Goal: Task Accomplishment & Management: Manage account settings

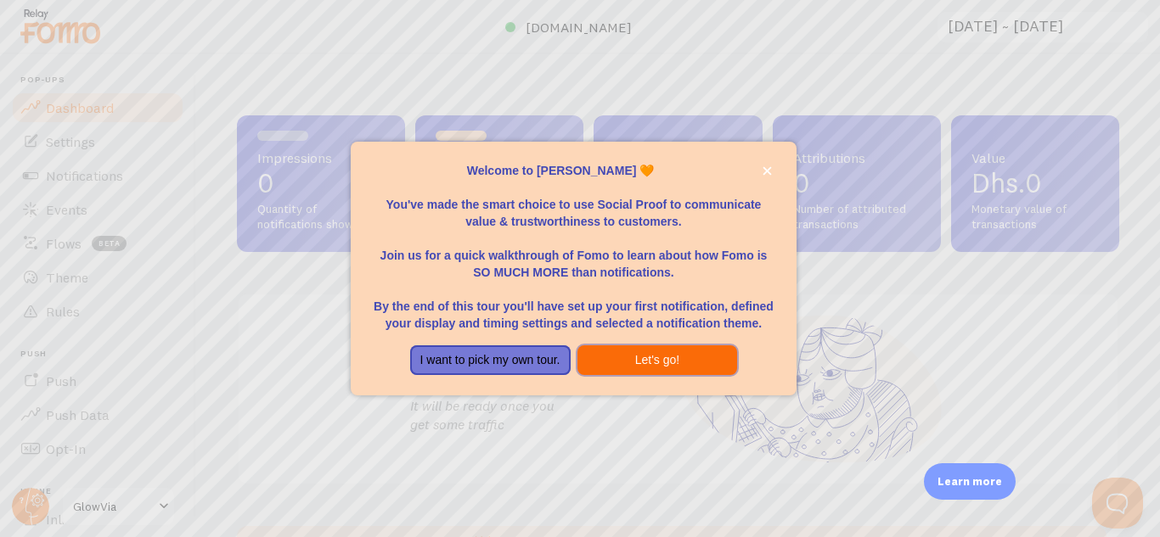
click at [629, 362] on button "Let's go!" at bounding box center [657, 360] width 160 height 31
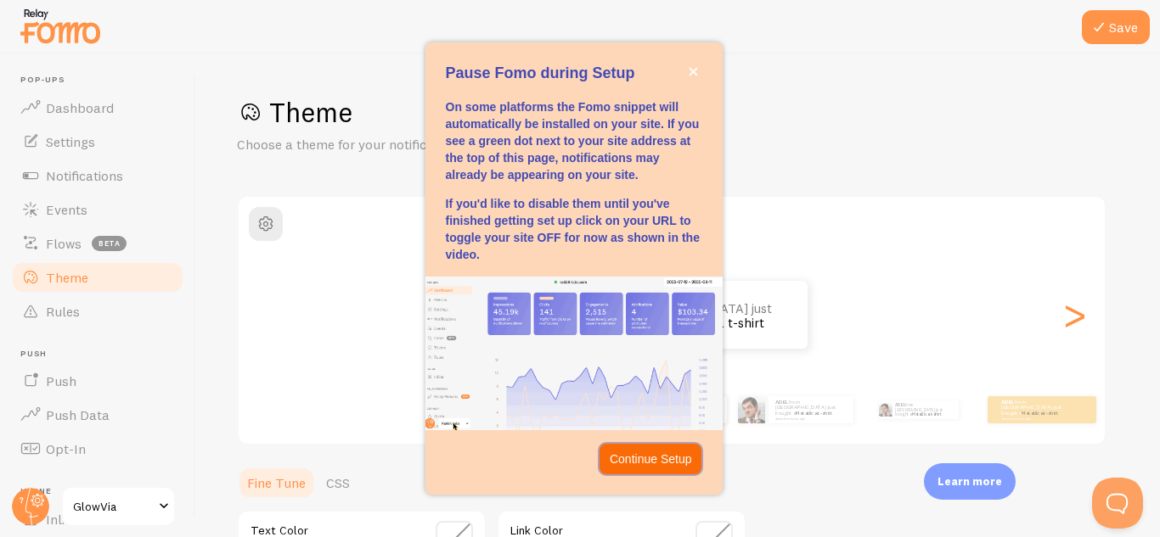
click at [636, 452] on p "Continue Setup" at bounding box center [650, 459] width 82 height 17
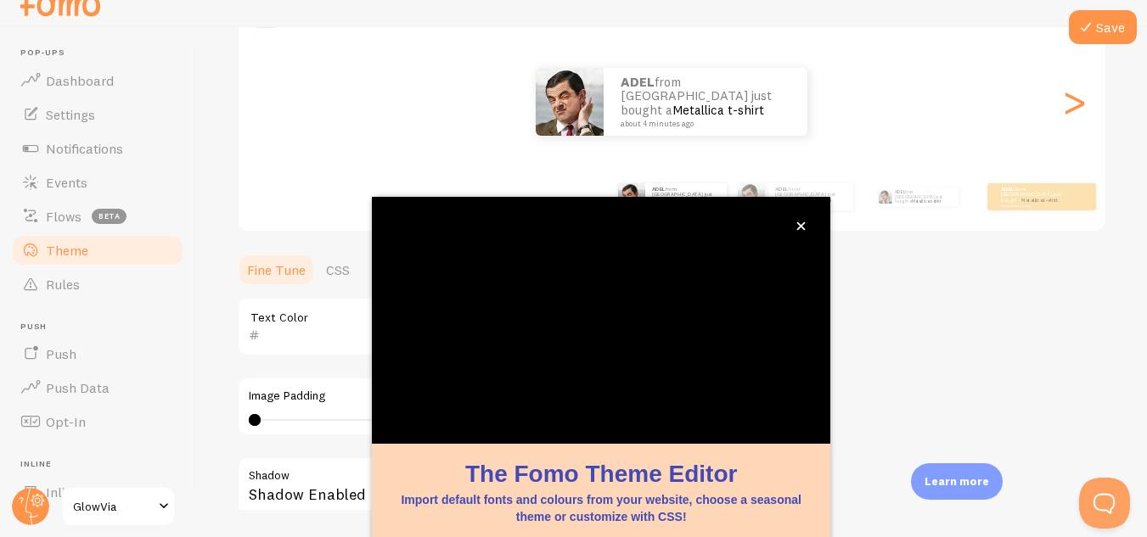
scroll to position [187, 0]
click at [802, 227] on icon "close," at bounding box center [801, 226] width 8 height 8
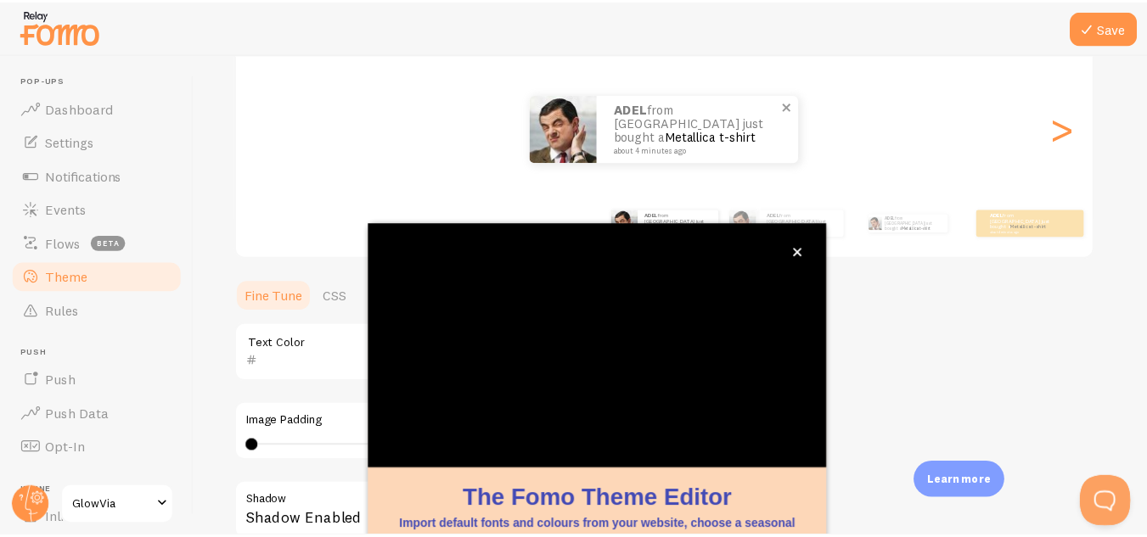
scroll to position [8, 0]
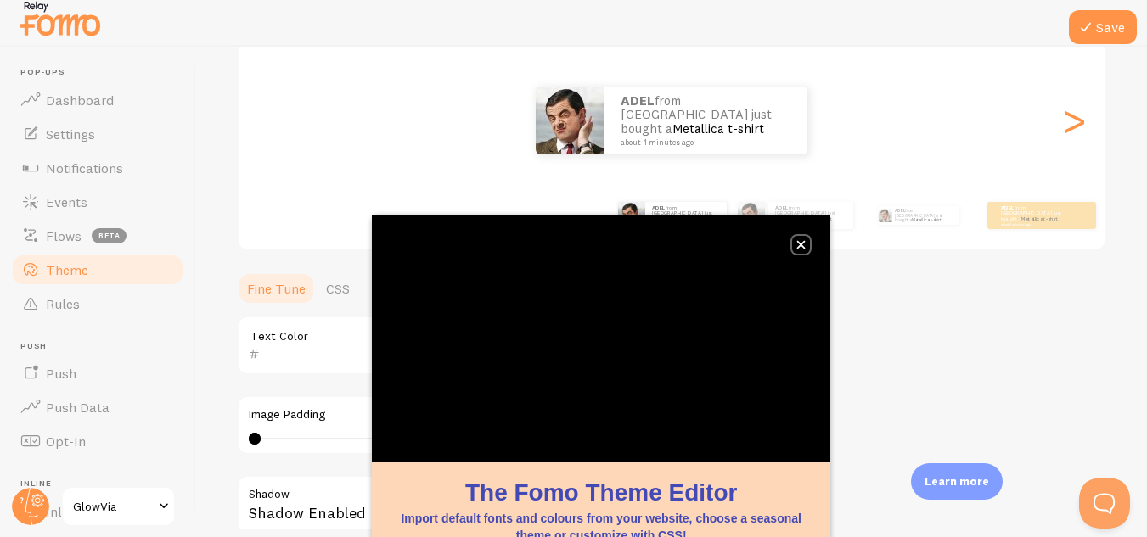
click at [798, 244] on icon "close," at bounding box center [800, 244] width 9 height 9
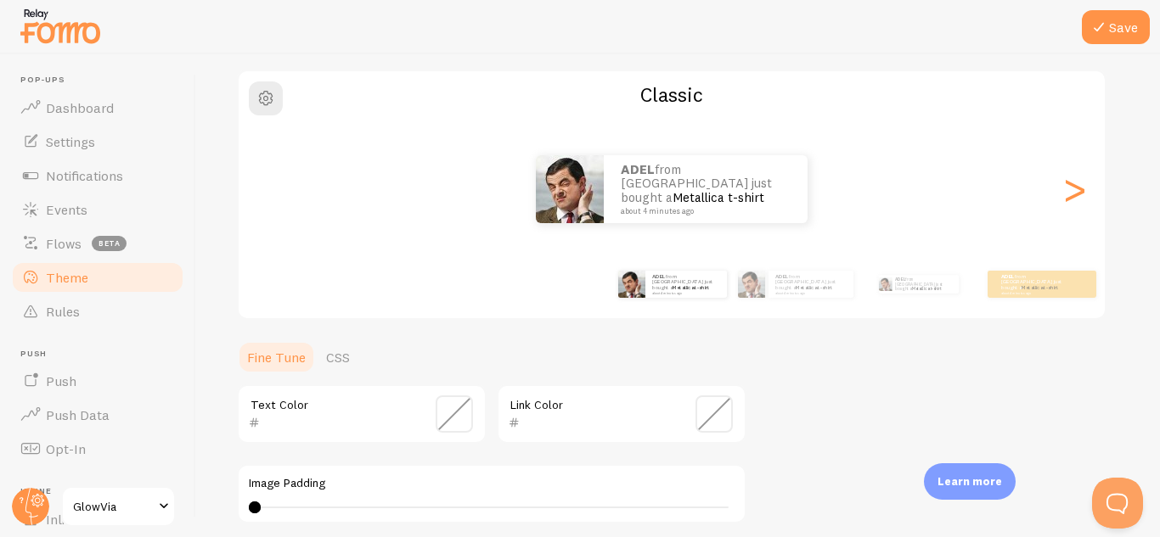
scroll to position [104, 0]
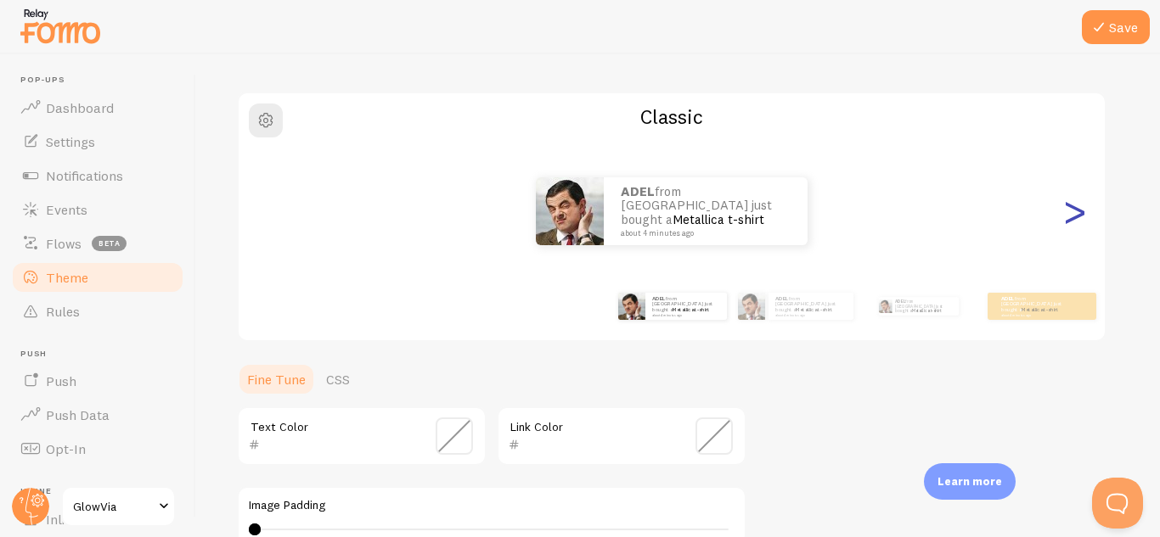
click at [1068, 212] on div ">" at bounding box center [1074, 211] width 20 height 122
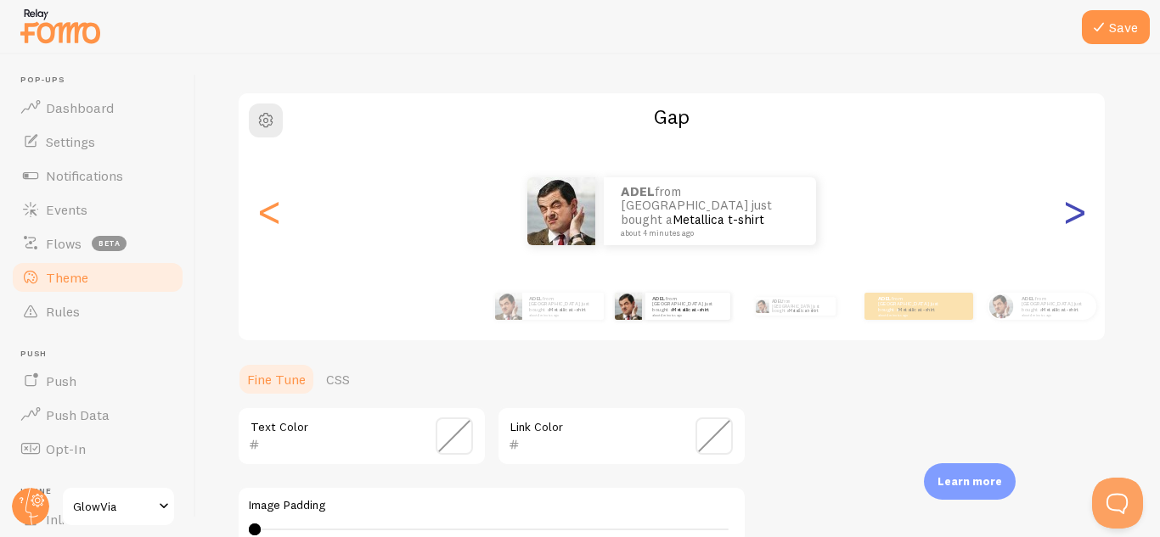
click at [1068, 212] on div ">" at bounding box center [1074, 211] width 20 height 122
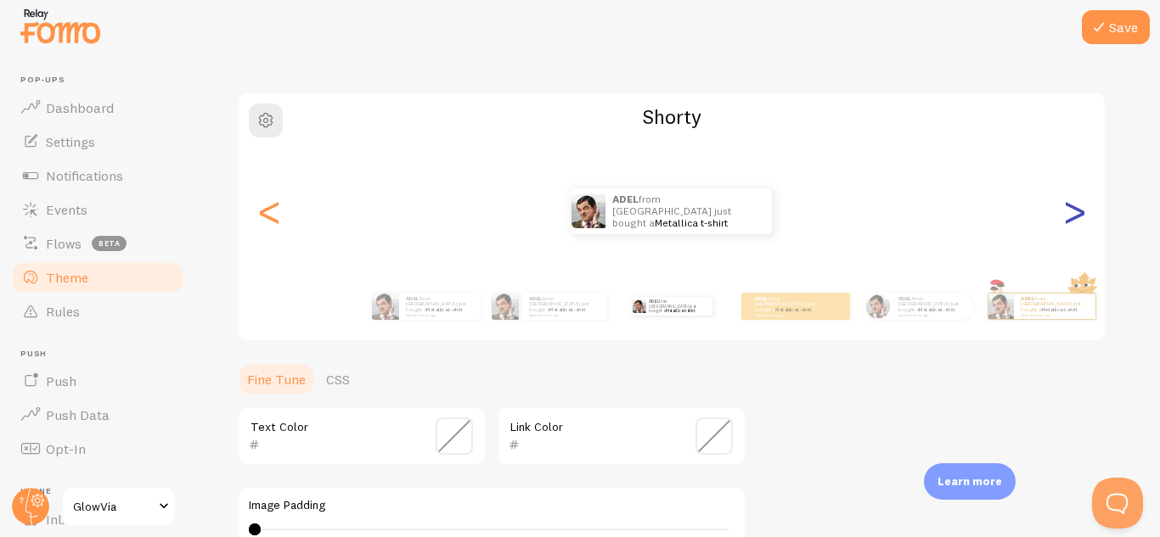
click at [1068, 212] on div ">" at bounding box center [1074, 211] width 20 height 122
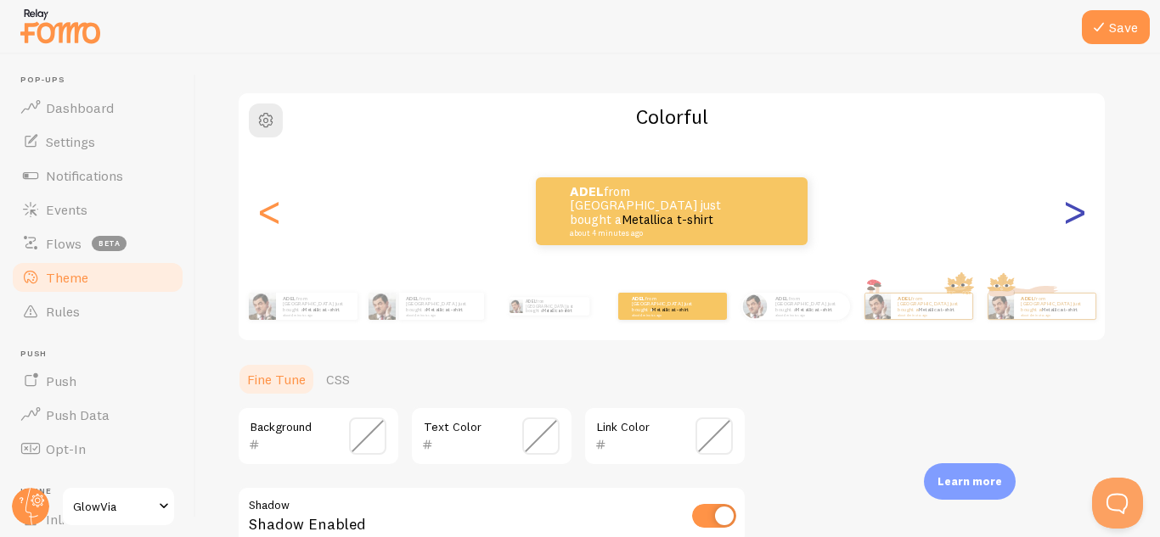
click at [1068, 212] on div ">" at bounding box center [1074, 211] width 20 height 122
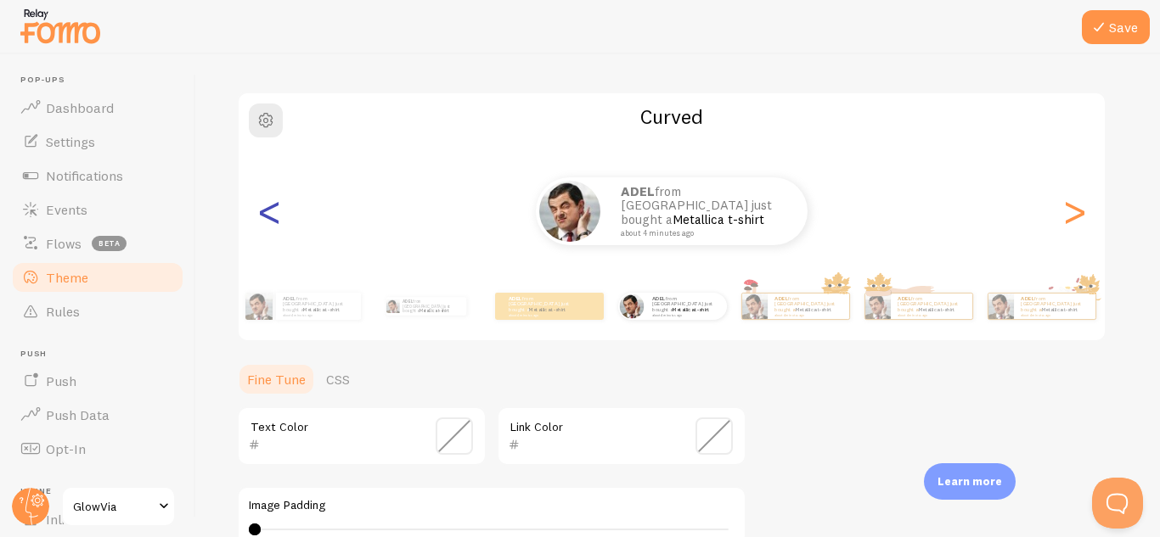
click at [264, 217] on div "<" at bounding box center [269, 211] width 20 height 122
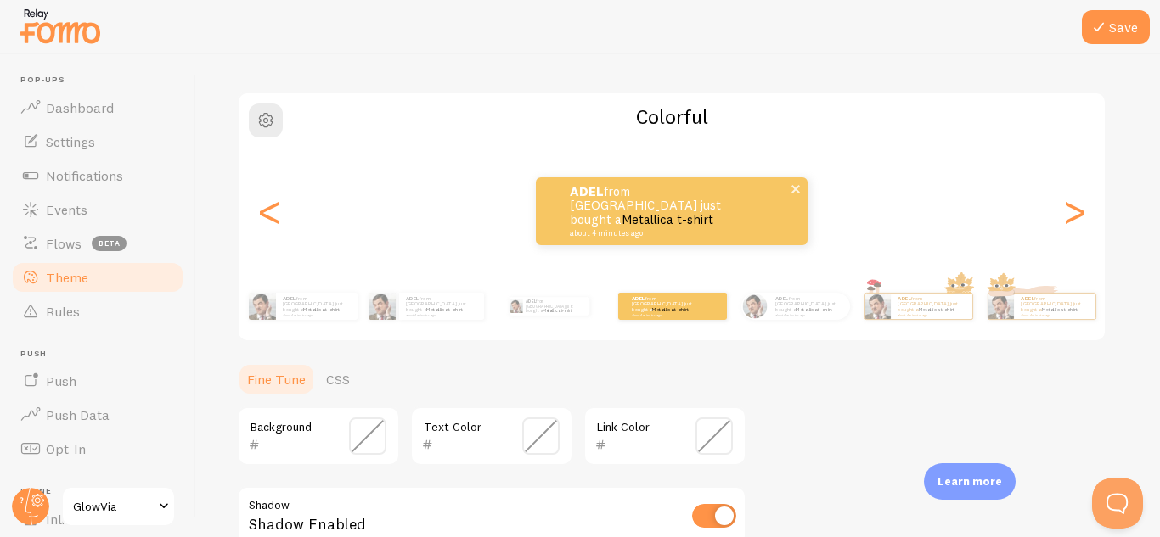
click at [662, 191] on p "ADEL from [GEOGRAPHIC_DATA] just bought a Metallica t-shirt about 4 minutes ago" at bounding box center [655, 211] width 170 height 53
click at [654, 154] on div "ADEL from [GEOGRAPHIC_DATA] just bought a Metallica t-shirt about 4 minutes ago…" at bounding box center [672, 211] width 866 height 122
click at [368, 427] on span at bounding box center [367, 436] width 37 height 37
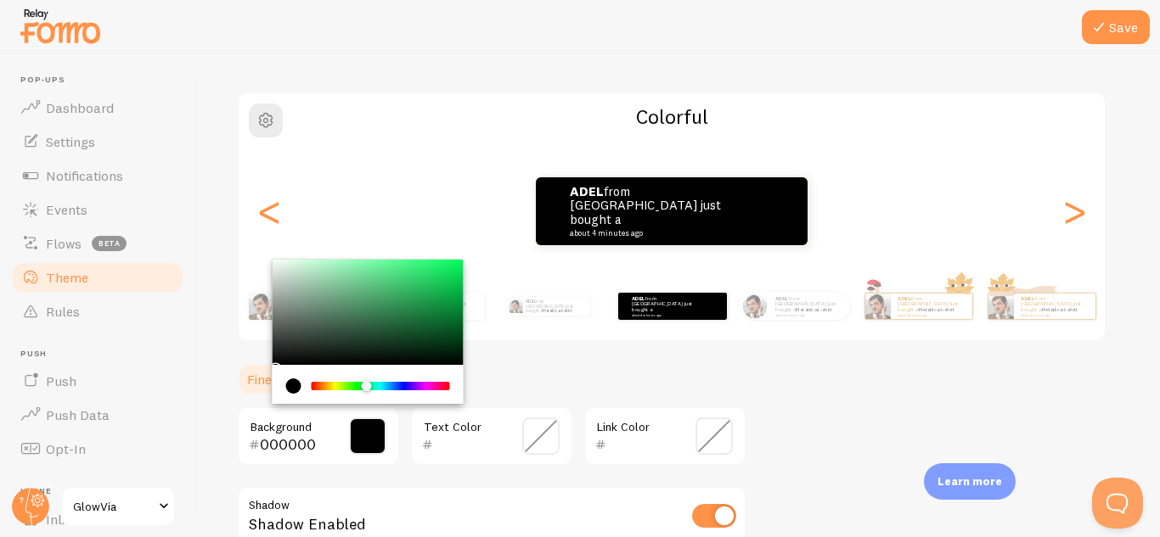
drag, startPoint x: 314, startPoint y: 387, endPoint x: 368, endPoint y: 372, distance: 55.6
click at [368, 372] on div "Chrome color picker" at bounding box center [367, 384] width 191 height 39
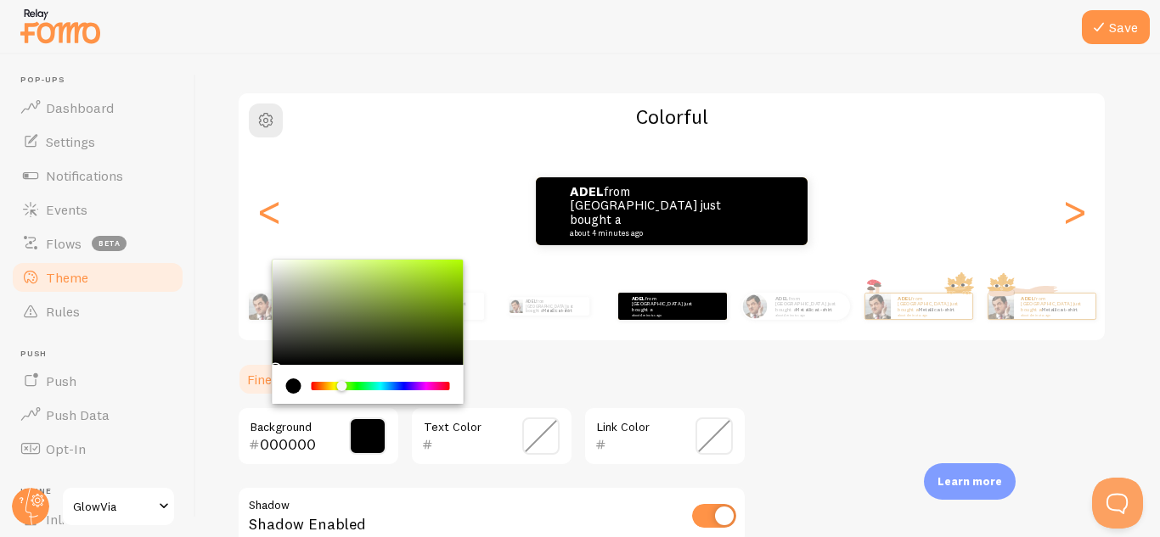
drag, startPoint x: 363, startPoint y: 381, endPoint x: 342, endPoint y: 381, distance: 21.2
click at [342, 382] on div "Chrome color picker" at bounding box center [380, 386] width 135 height 8
click at [268, 441] on input "000000" at bounding box center [294, 445] width 69 height 20
click at [295, 444] on input "000000" at bounding box center [294, 445] width 69 height 20
click at [328, 443] on input "000000" at bounding box center [294, 445] width 69 height 20
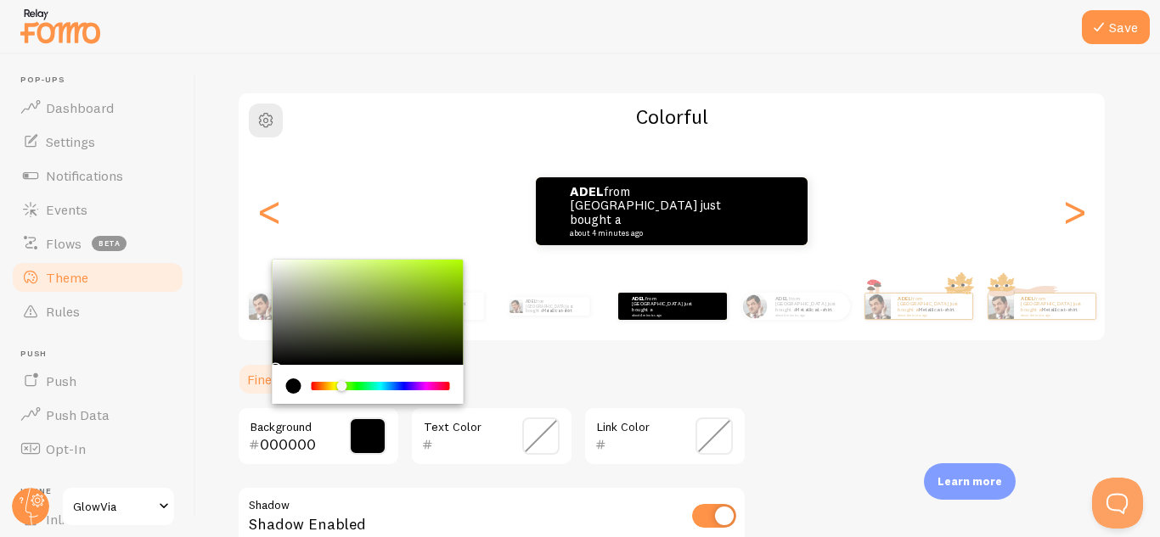
drag, startPoint x: 320, startPoint y: 445, endPoint x: 258, endPoint y: 446, distance: 62.0
click at [258, 446] on div "000000" at bounding box center [289, 445] width 80 height 20
paste input "59052e"
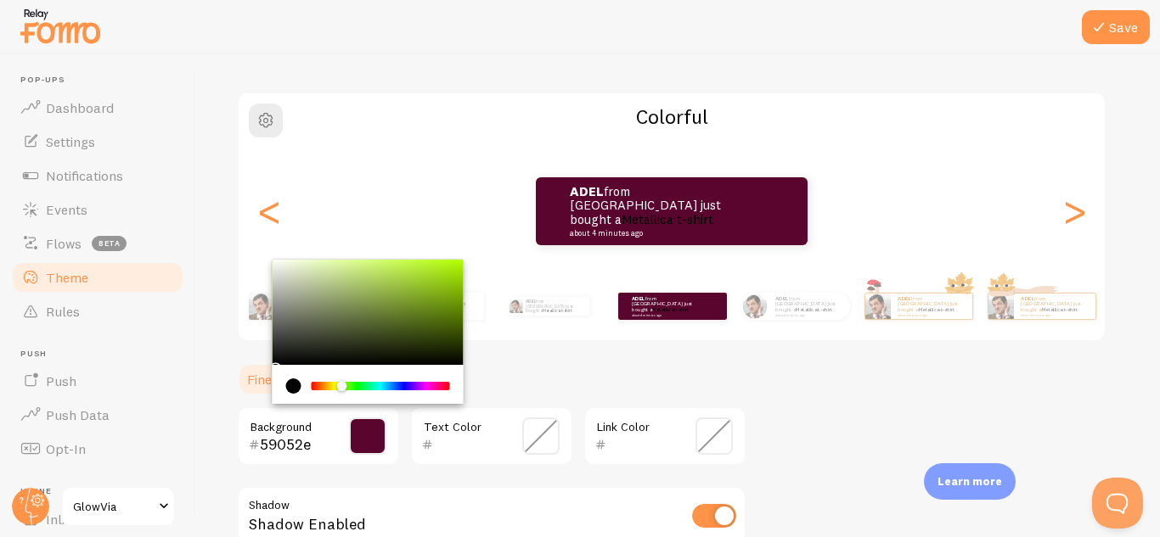
type input "59052e"
click at [340, 468] on div "59052e Background Text Color Link Color Shadow Shadow Enabled Hover Animation n…" at bounding box center [491, 530] width 509 height 246
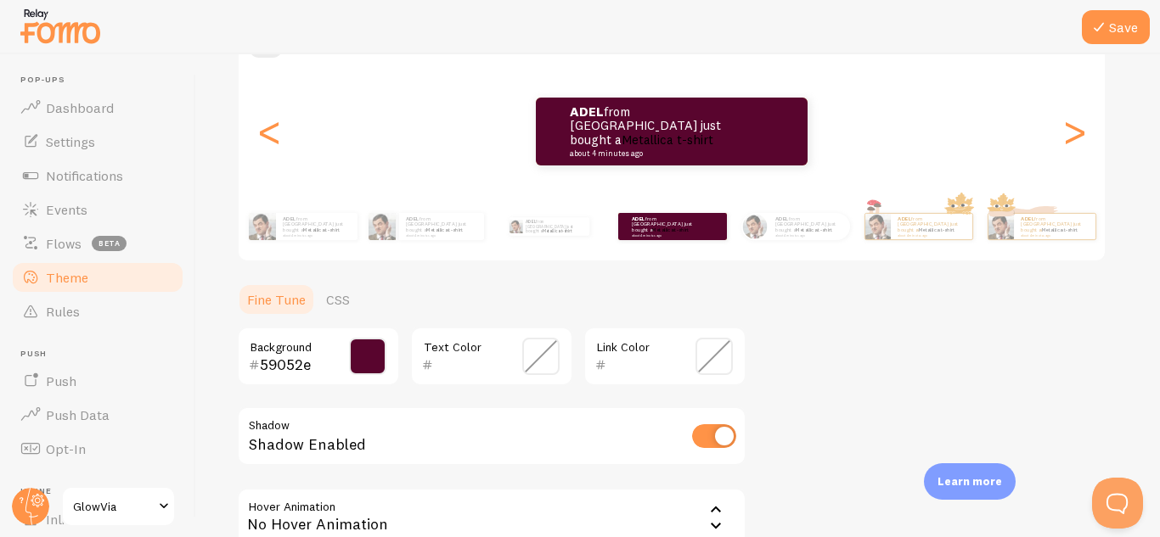
scroll to position [182, 0]
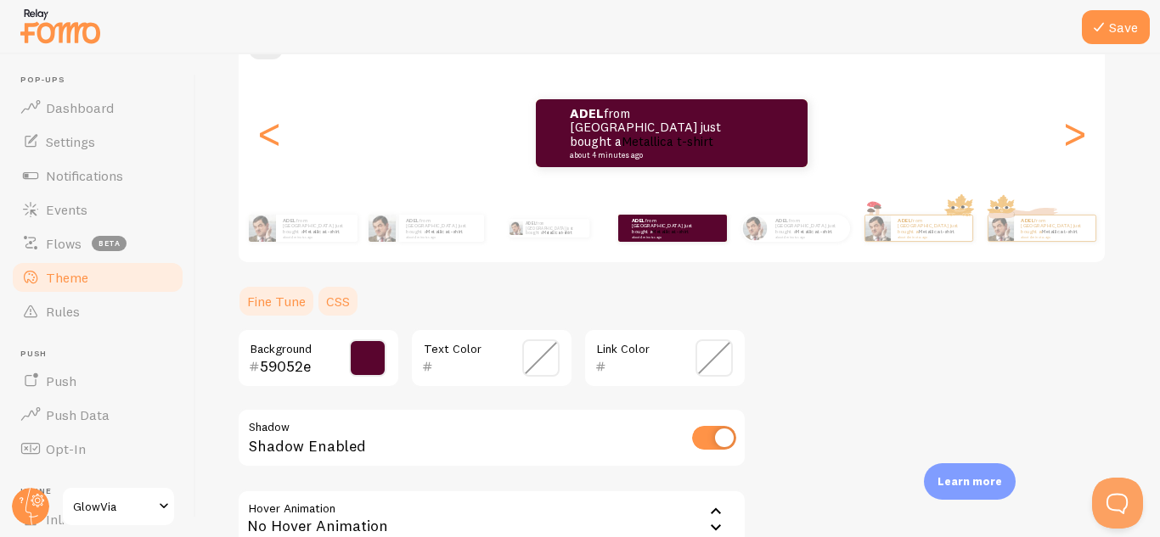
click at [338, 306] on link "CSS" at bounding box center [338, 301] width 44 height 34
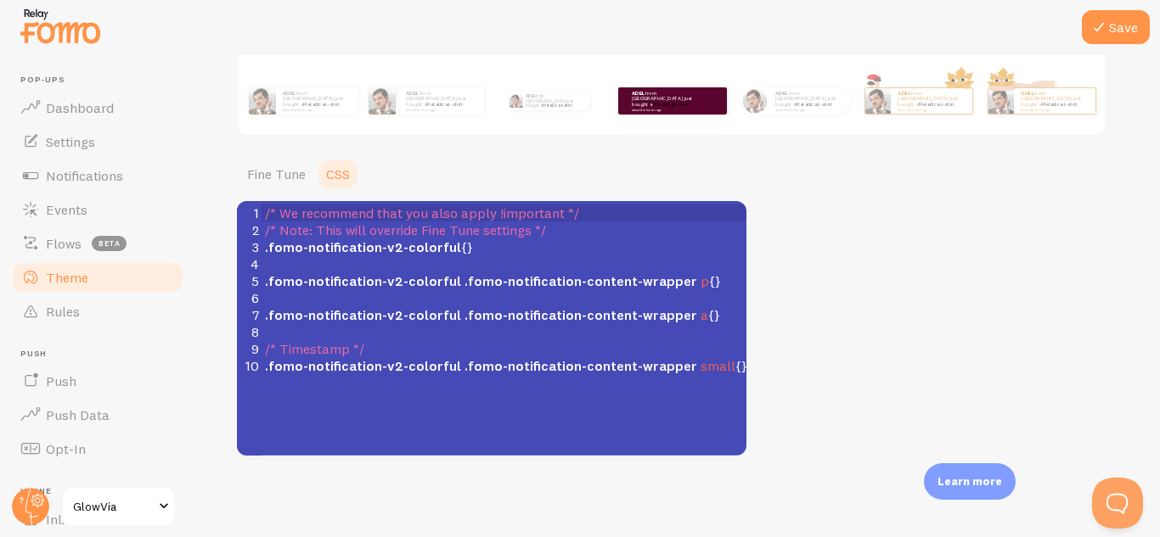
scroll to position [300, 0]
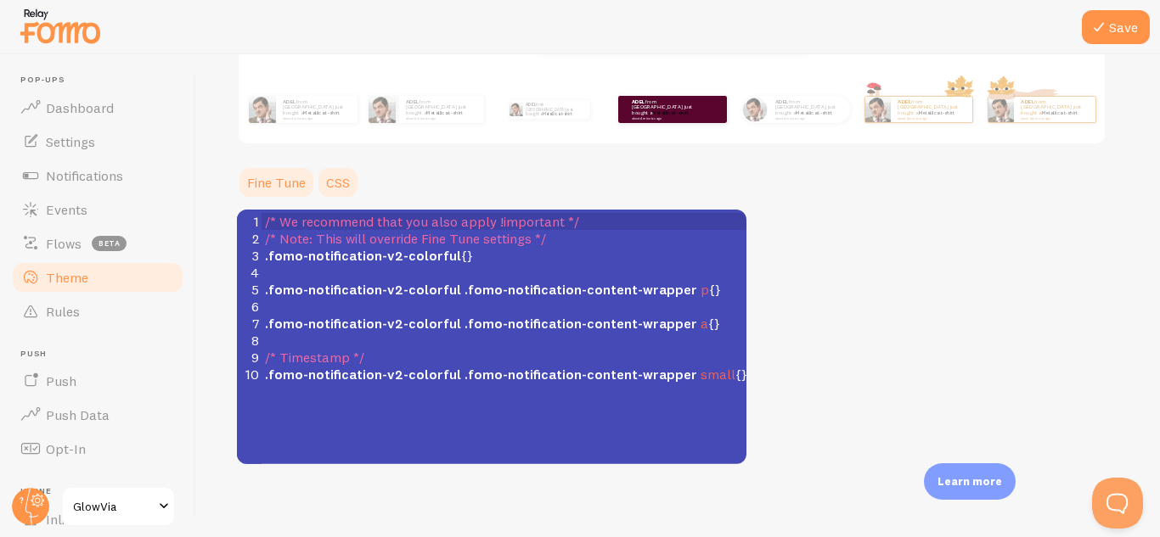
click at [286, 182] on link "Fine Tune" at bounding box center [276, 183] width 79 height 34
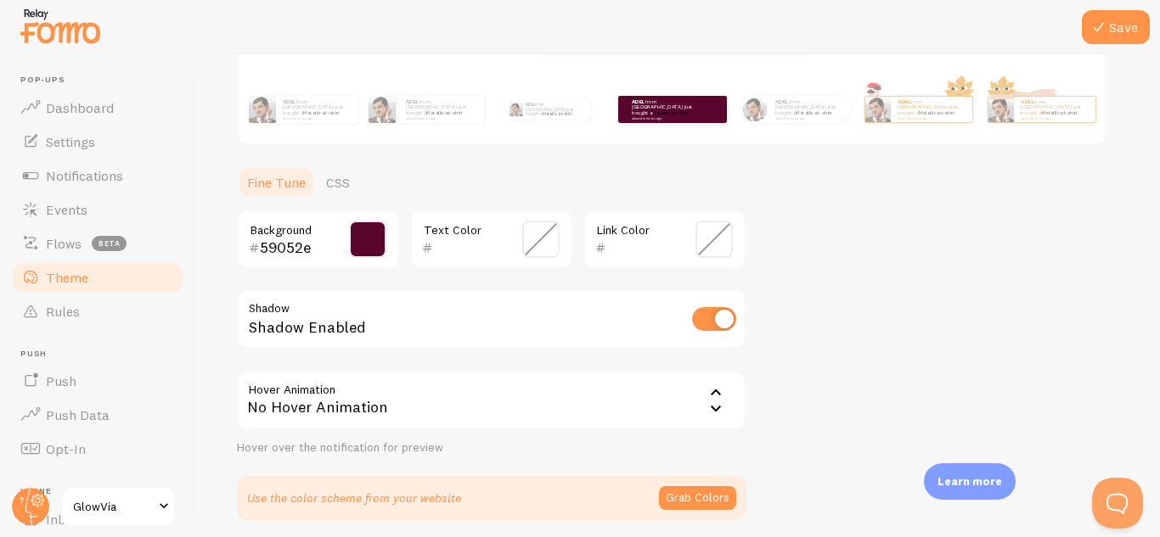
scroll to position [30, 0]
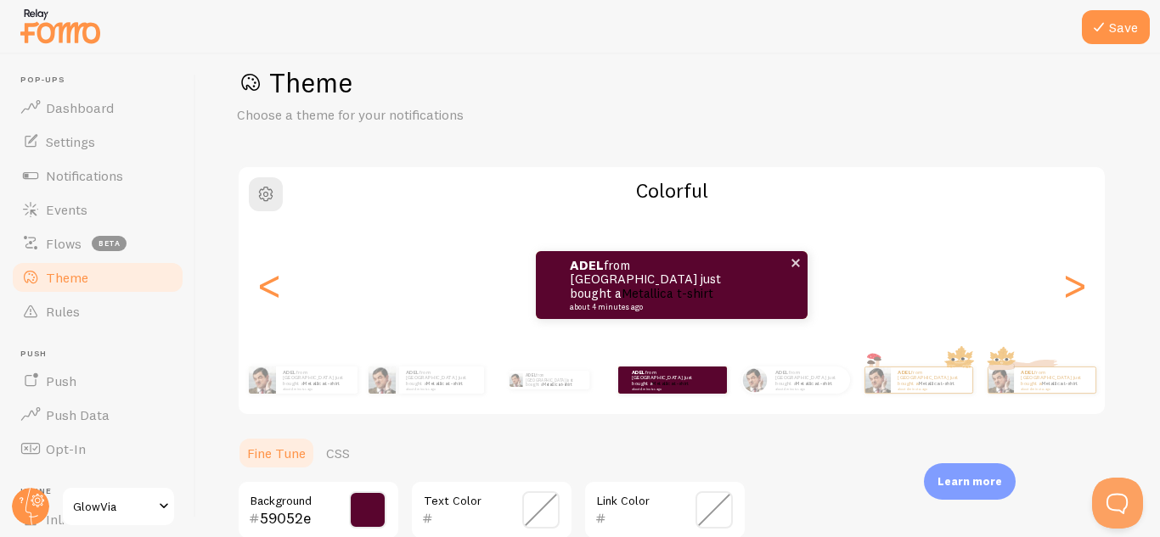
click at [611, 303] on small "about 4 minutes ago" at bounding box center [652, 307] width 165 height 8
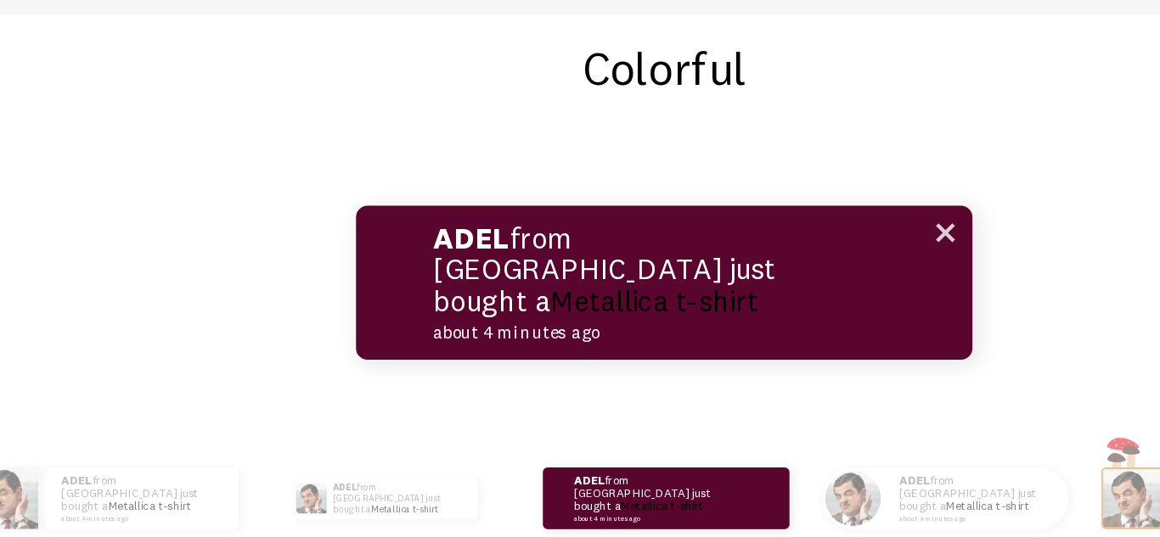
click at [634, 285] on link "Metallica t-shirt" at bounding box center [667, 293] width 92 height 16
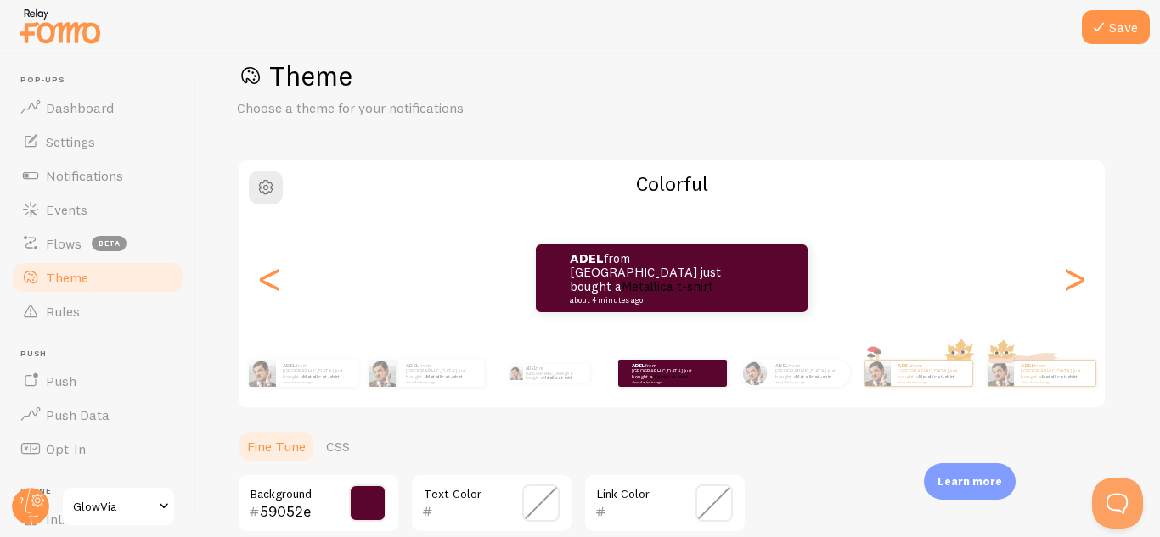
scroll to position [35, 0]
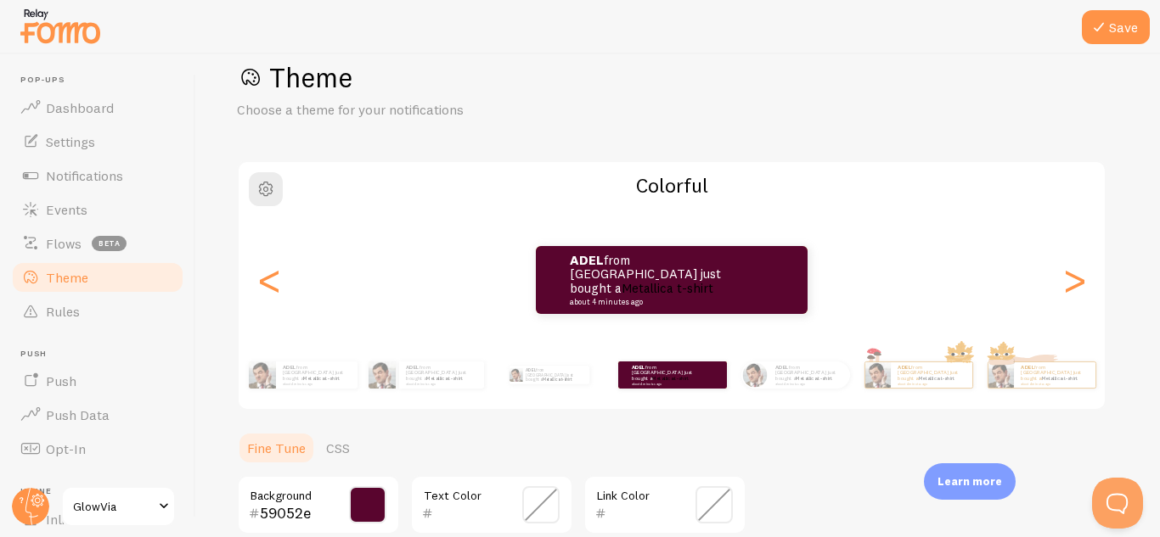
click at [132, 502] on span "GlowVia" at bounding box center [113, 507] width 81 height 20
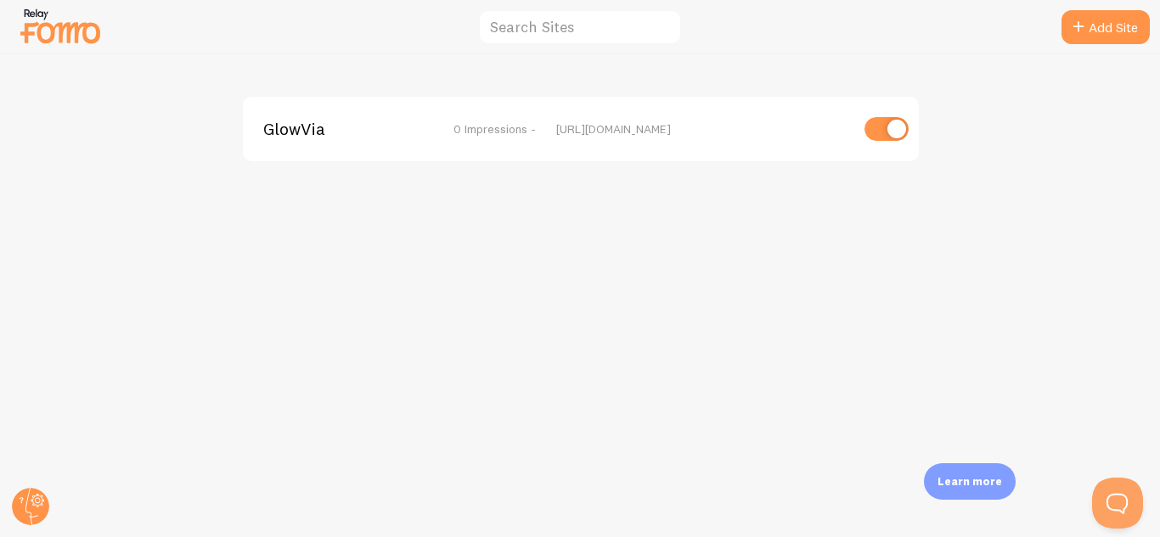
click at [463, 143] on div "GlowVia 0 Impressions - [URL][DOMAIN_NAME]" at bounding box center [581, 129] width 676 height 65
click at [317, 129] on span "GlowVia" at bounding box center [331, 128] width 137 height 15
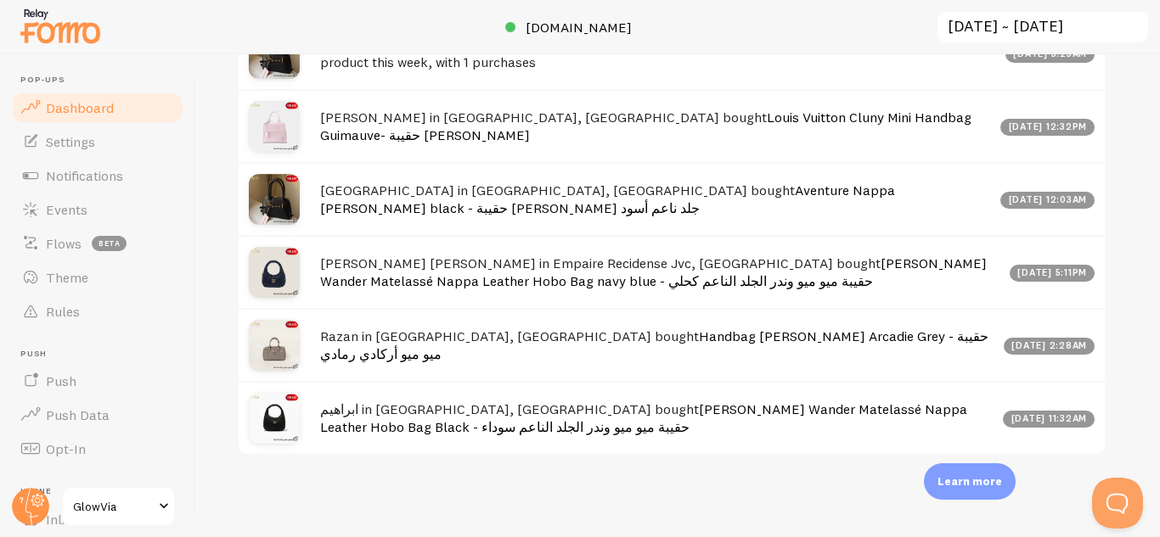
scroll to position [559, 0]
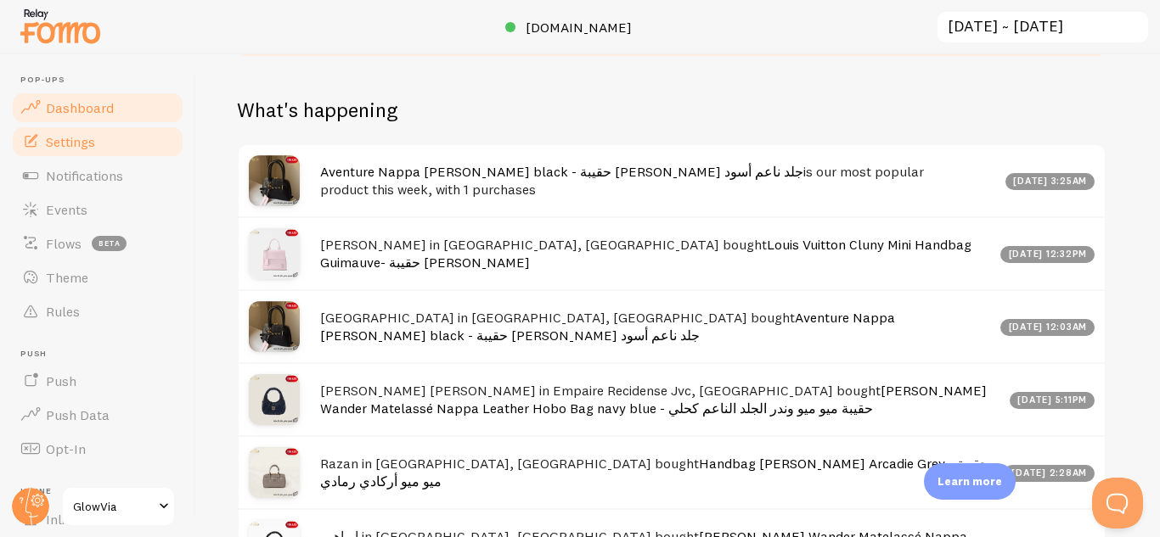
click at [57, 138] on span "Settings" at bounding box center [70, 141] width 49 height 17
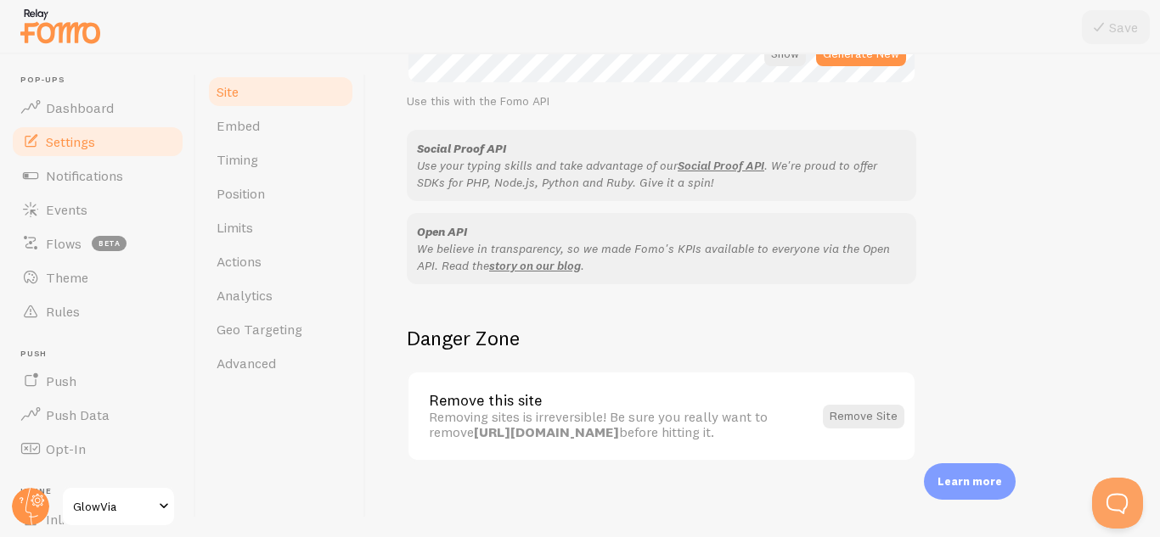
scroll to position [1065, 0]
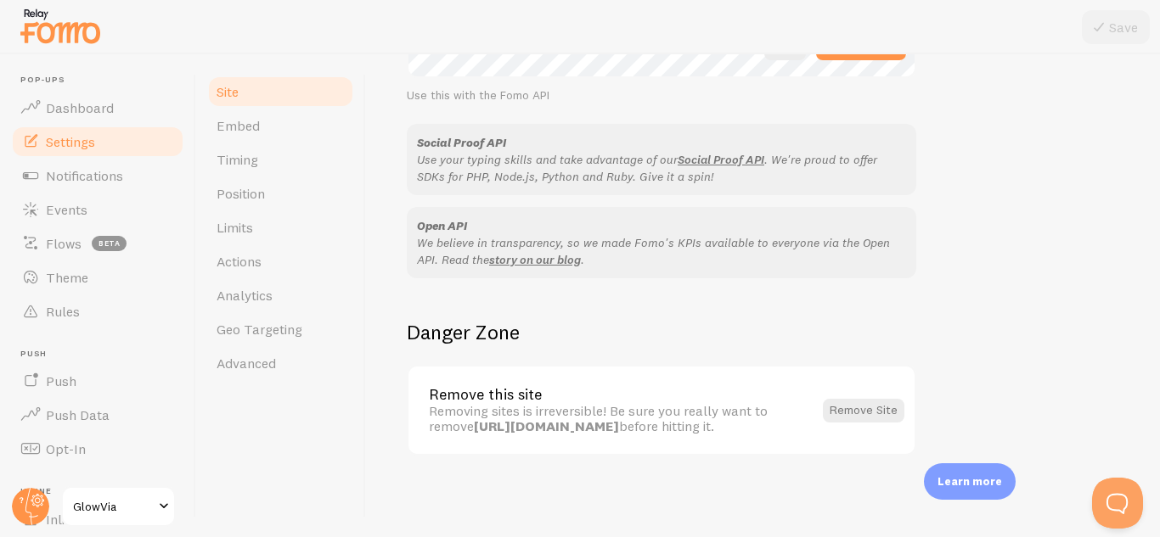
drag, startPoint x: 1159, startPoint y: 160, endPoint x: 39, endPoint y: 11, distance: 1129.4
click at [83, 169] on span "Notifications" at bounding box center [84, 175] width 77 height 17
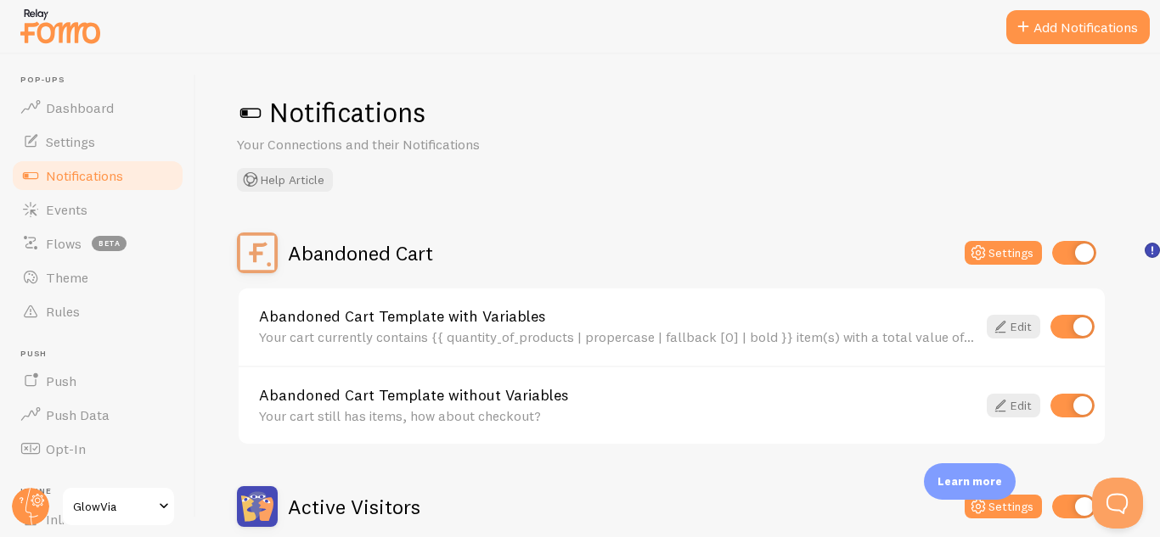
click at [256, 114] on span at bounding box center [250, 112] width 27 height 27
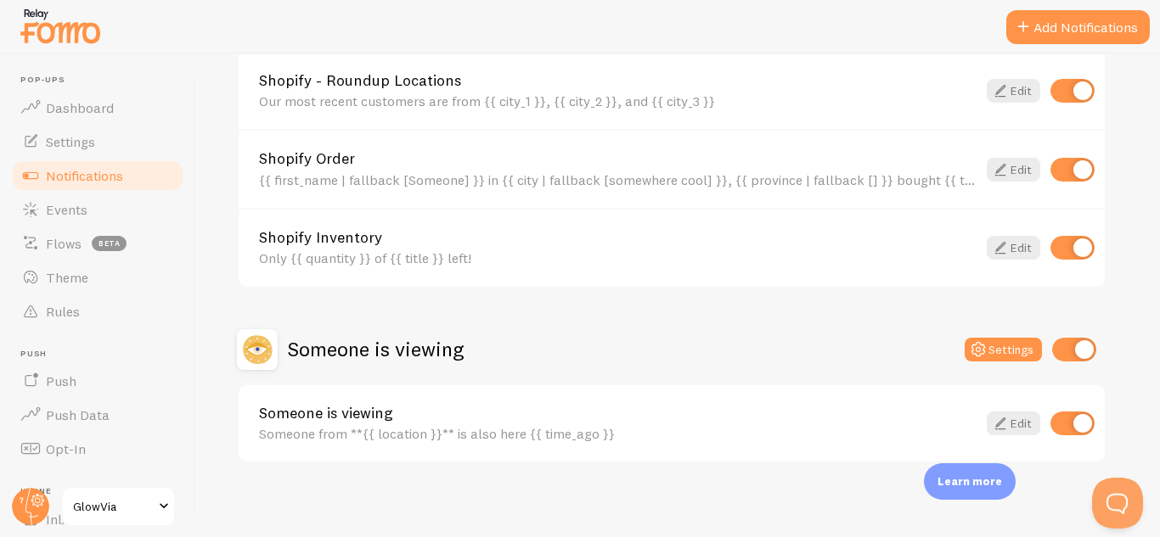
scroll to position [830, 0]
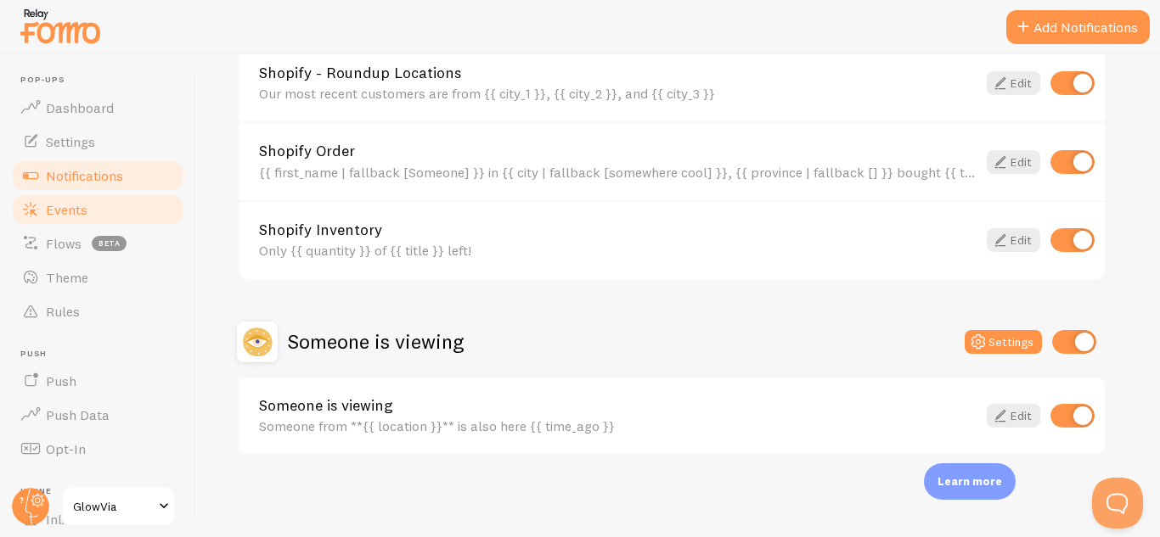
click at [70, 199] on link "Events" at bounding box center [97, 210] width 175 height 34
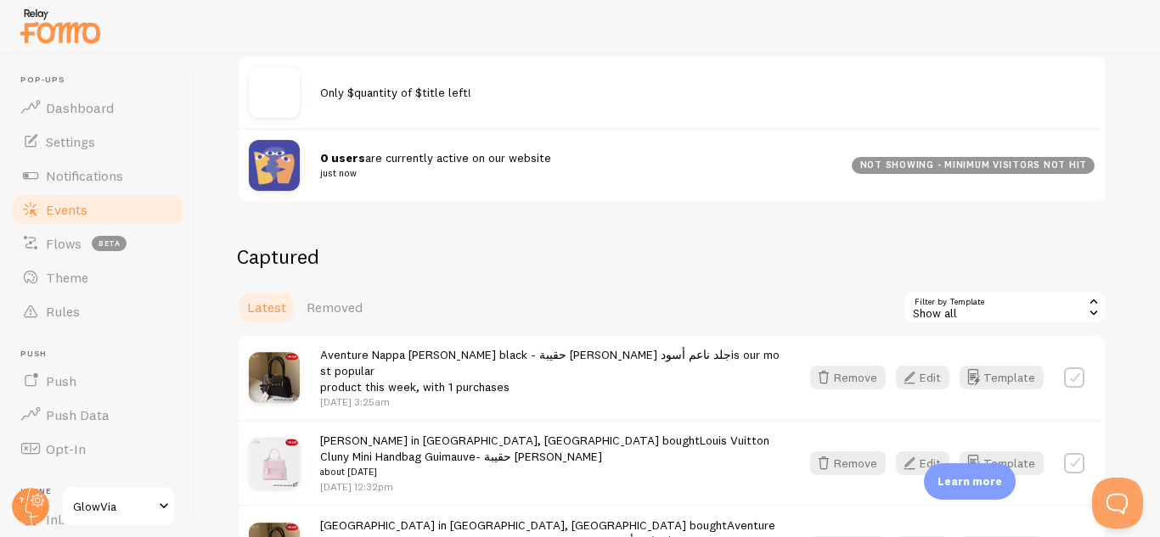
scroll to position [252, 0]
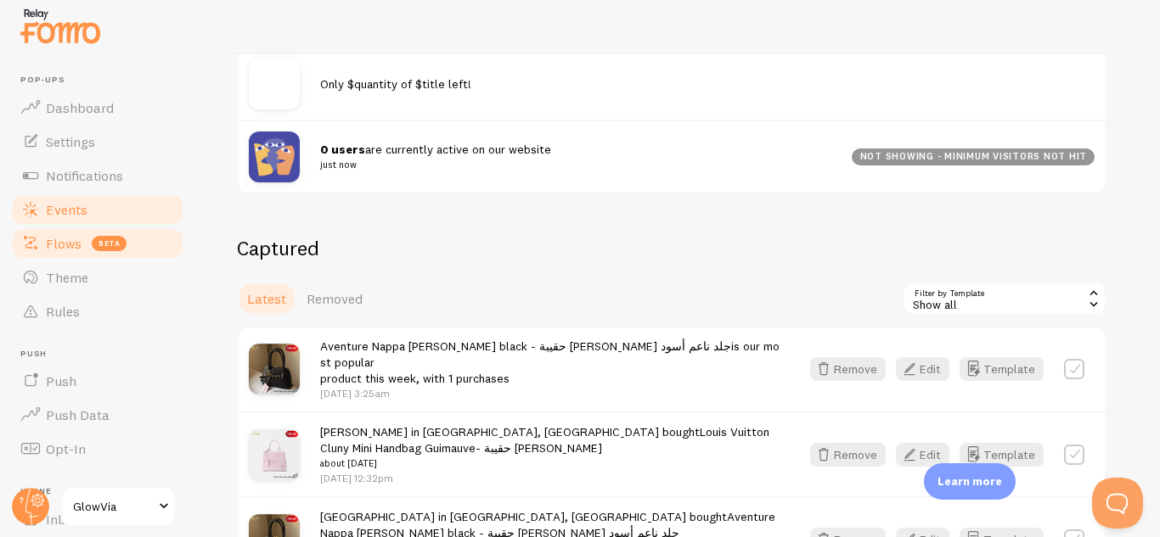
click at [78, 250] on span "Flows" at bounding box center [64, 243] width 36 height 17
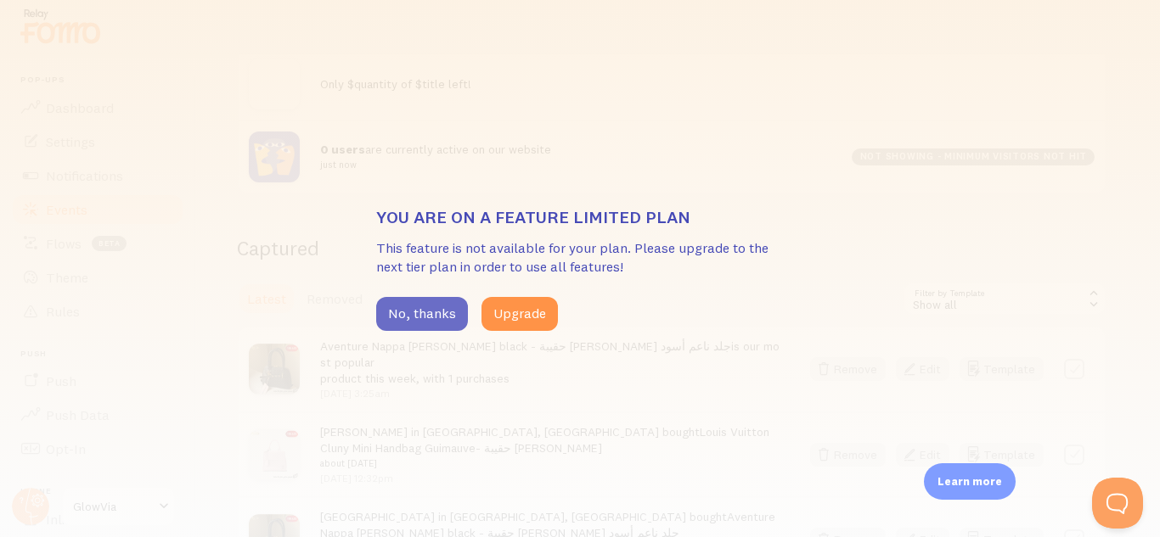
click at [422, 300] on button "No, thanks" at bounding box center [422, 314] width 92 height 34
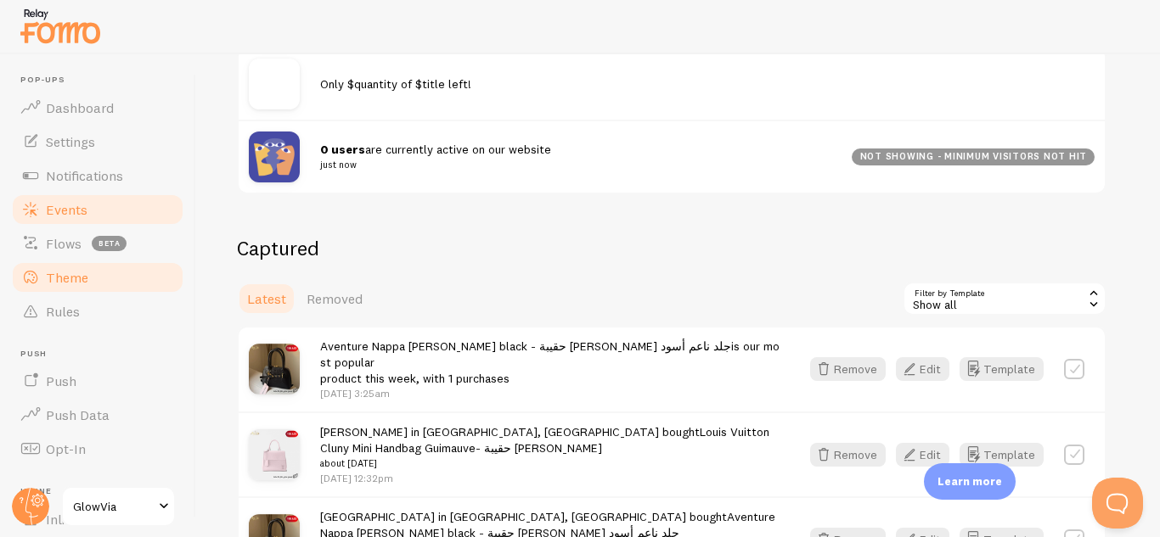
click at [99, 273] on link "Theme" at bounding box center [97, 278] width 175 height 34
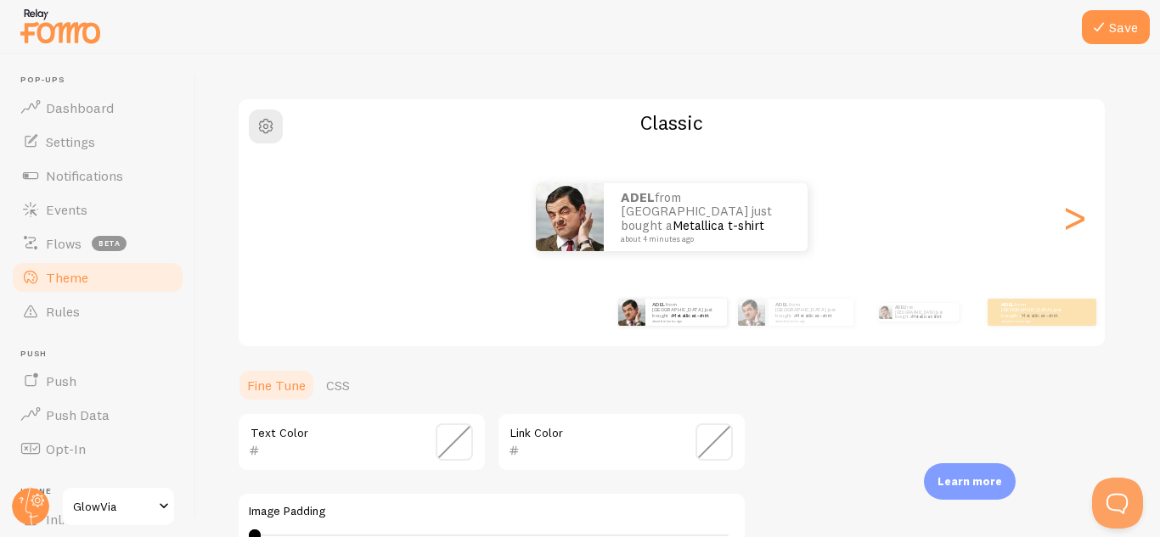
scroll to position [96, 0]
click at [1077, 208] on div ">" at bounding box center [1074, 219] width 20 height 122
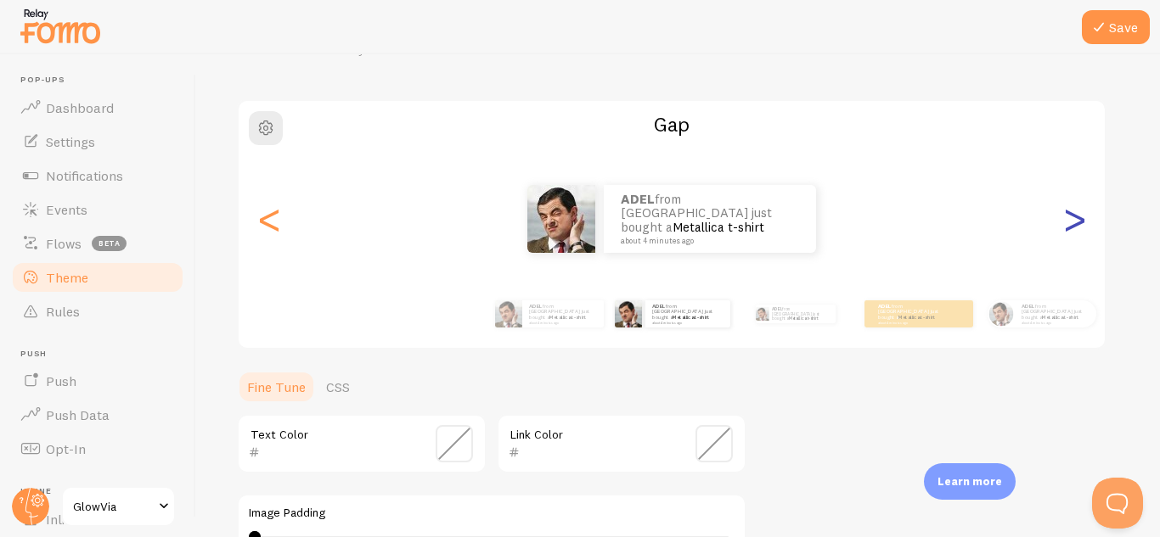
click at [1077, 208] on div ">" at bounding box center [1074, 219] width 20 height 122
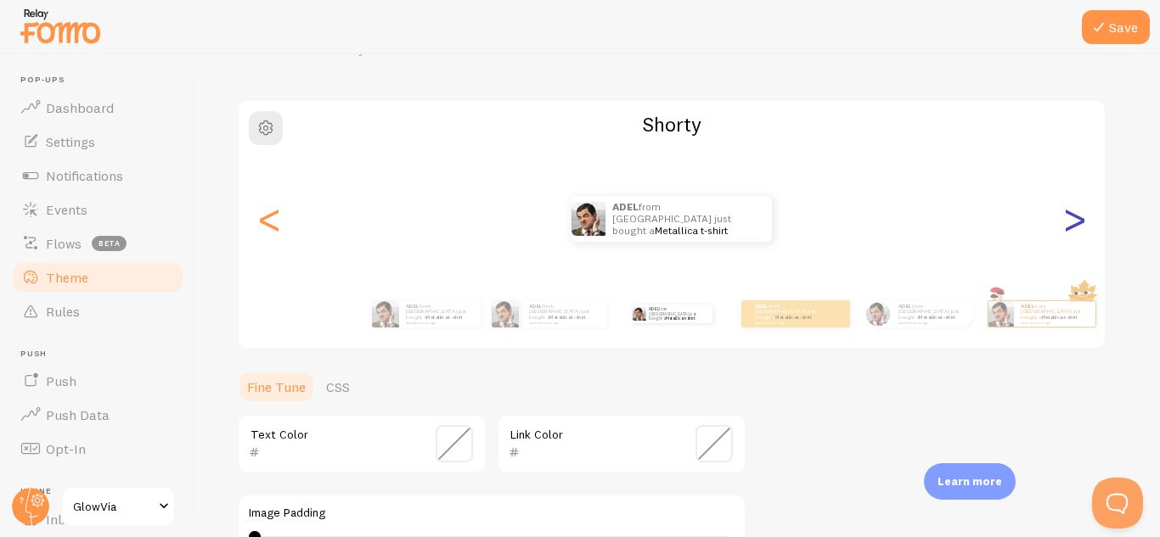
click at [1077, 208] on div ">" at bounding box center [1074, 219] width 20 height 122
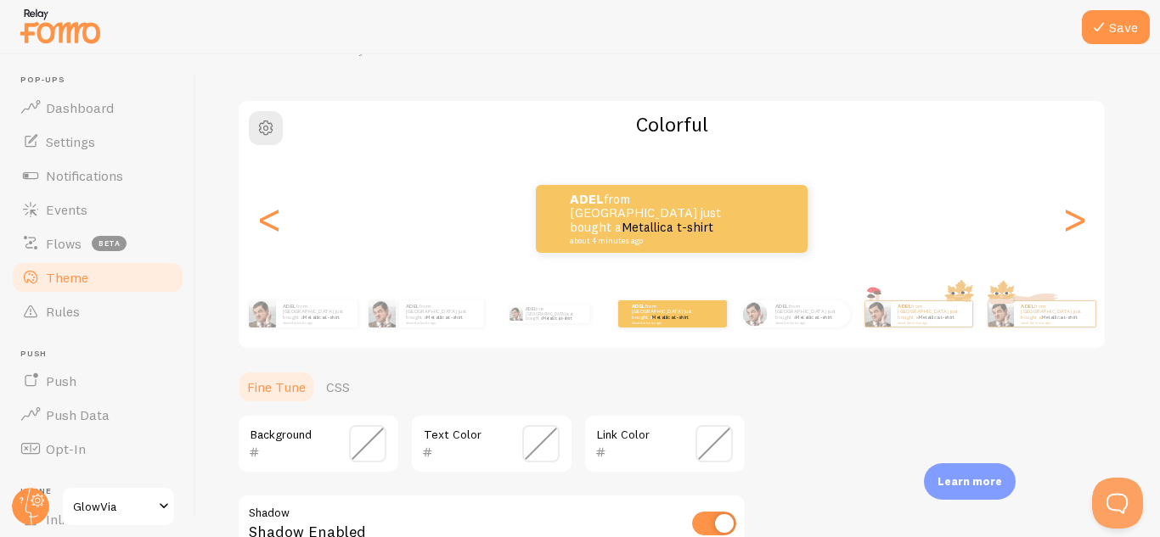
click at [306, 459] on input "text" at bounding box center [294, 452] width 69 height 20
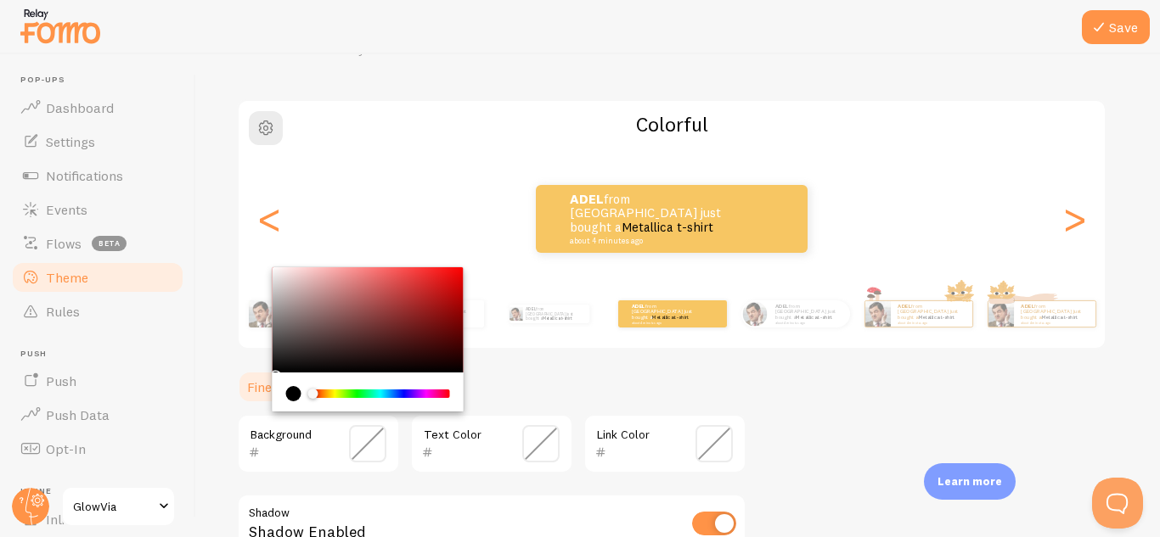
paste input "59052e"
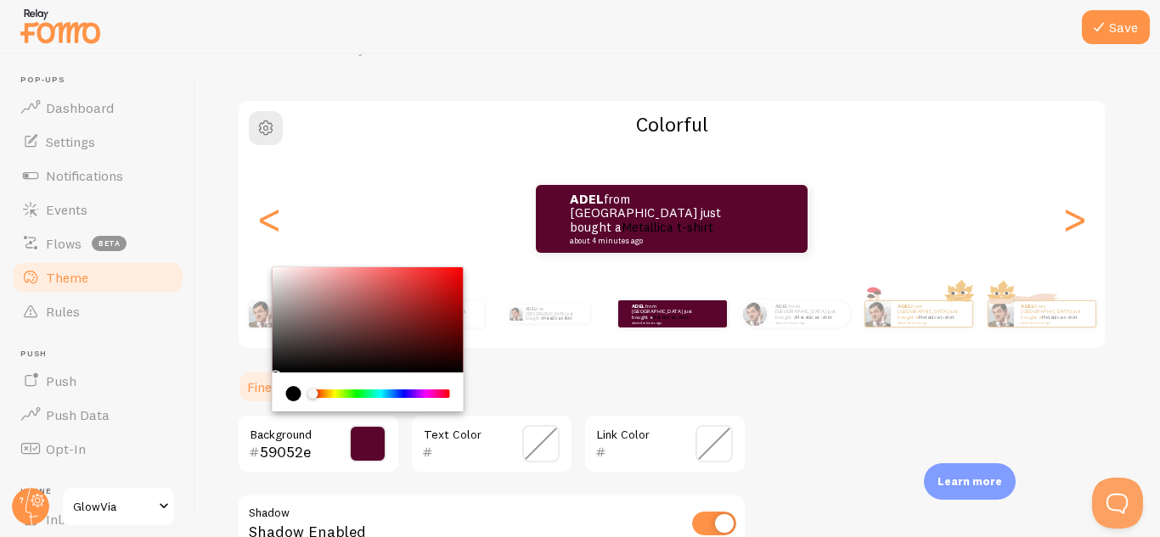
type input "59052e"
click at [343, 482] on div "59052e Background Text Color Link Color Shadow Shadow Enabled Hover Animation n…" at bounding box center [491, 537] width 509 height 246
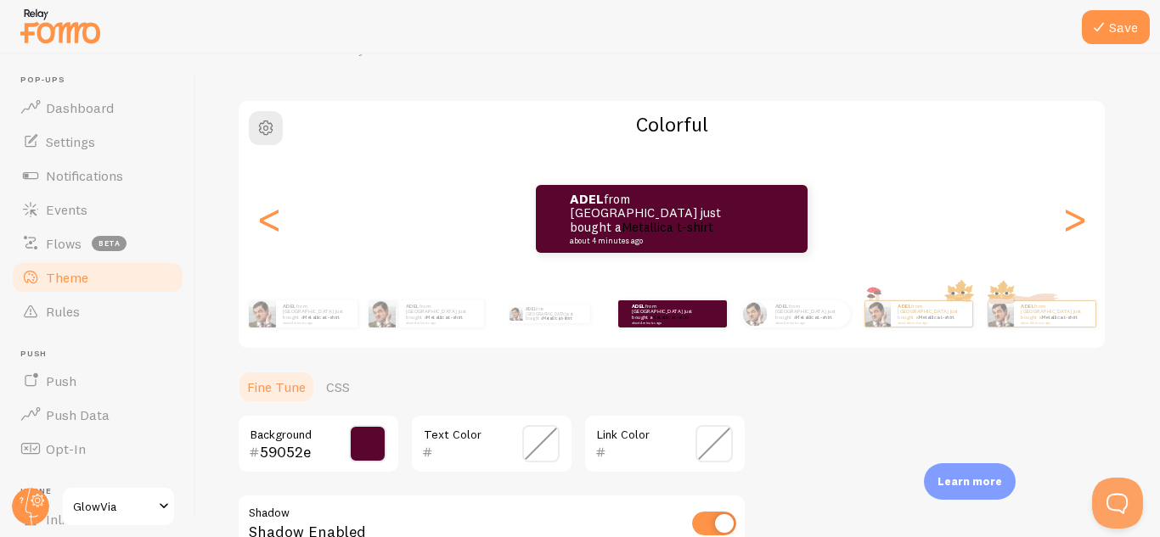
scroll to position [365, 0]
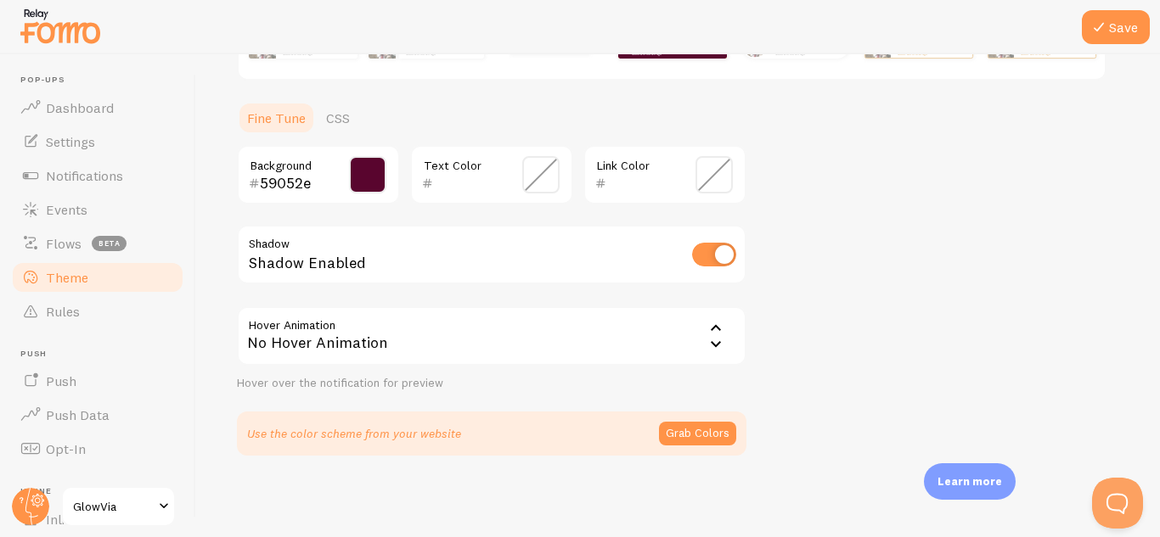
click at [680, 337] on div "No Hover Animation" at bounding box center [491, 335] width 509 height 59
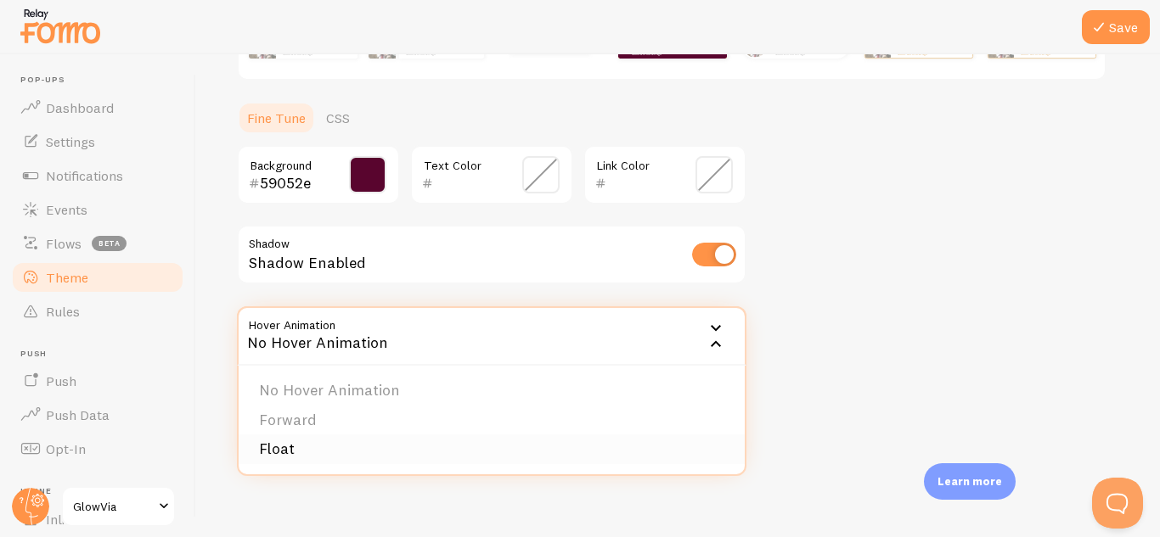
click at [272, 461] on li "Float" at bounding box center [492, 450] width 506 height 30
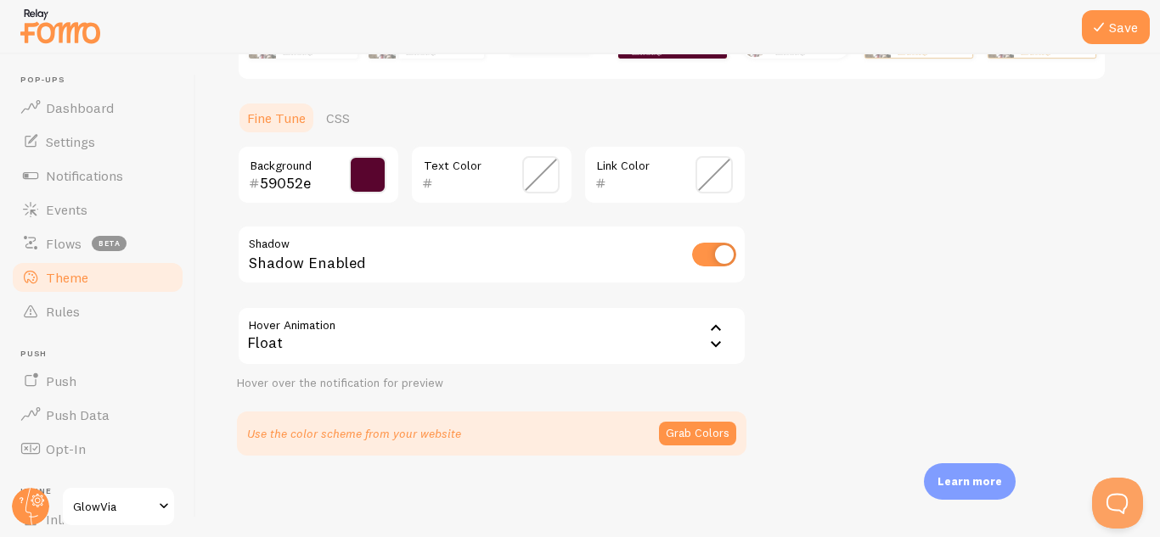
scroll to position [0, 0]
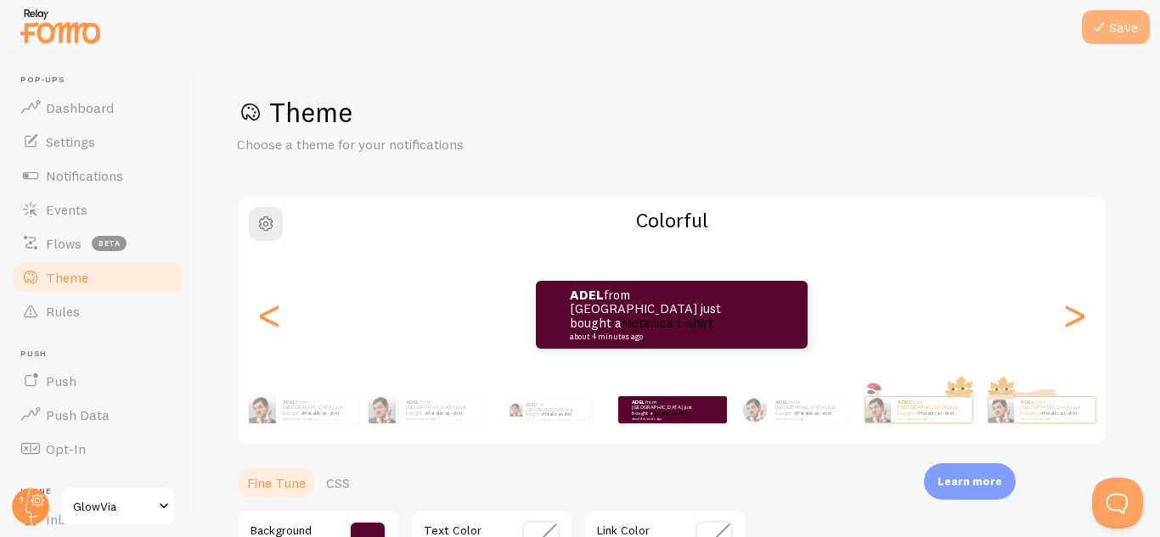
click at [1100, 24] on icon at bounding box center [1098, 27] width 20 height 20
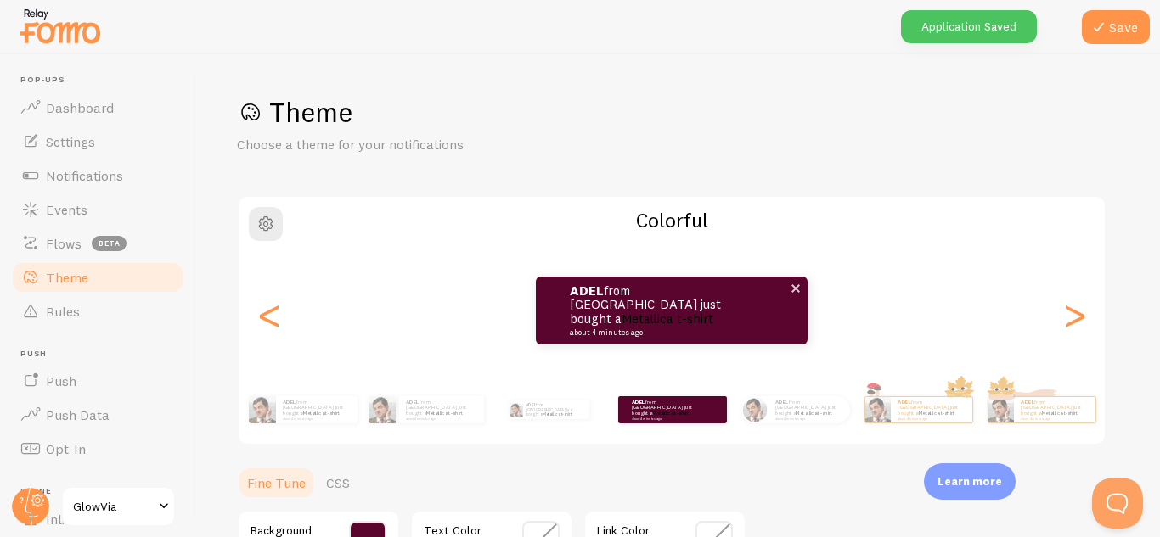
click at [743, 299] on div "ADEL from [GEOGRAPHIC_DATA] just bought a Metallica t-shirt about 4 minutes ago" at bounding box center [672, 311] width 272 height 68
click at [800, 294] on span at bounding box center [795, 288] width 29 height 29
click at [795, 284] on span at bounding box center [795, 288] width 29 height 29
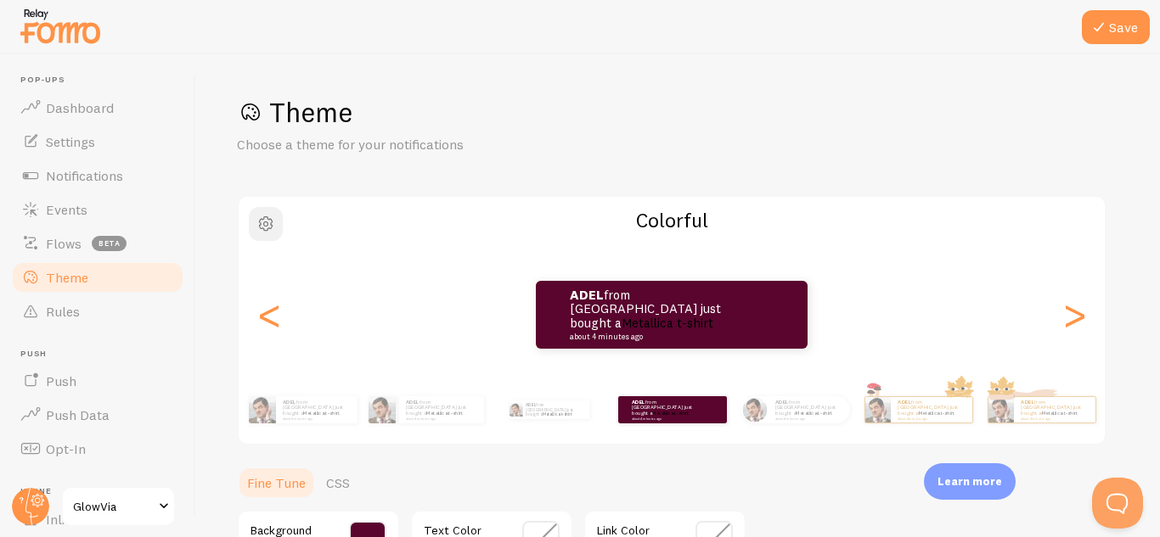
click at [266, 225] on span "button" at bounding box center [266, 224] width 20 height 20
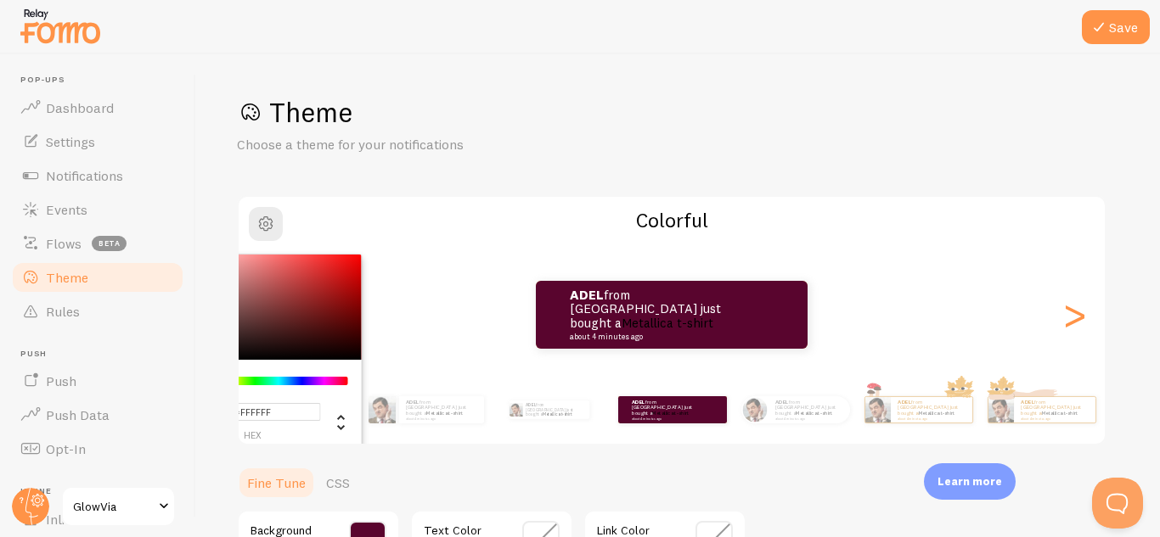
click at [522, 239] on div "#FFFFFF hex 255 r 255 g 255 b 0 h 0% s 100% l Colorful ADEL from [GEOGRAPHIC_DA…" at bounding box center [671, 320] width 869 height 250
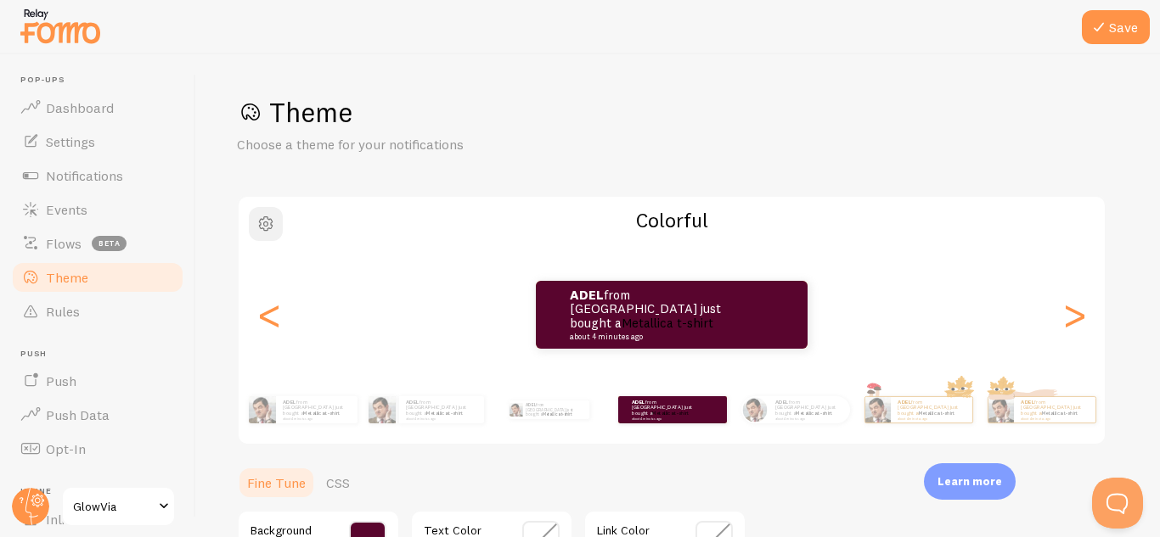
click at [253, 215] on button "button" at bounding box center [266, 224] width 34 height 34
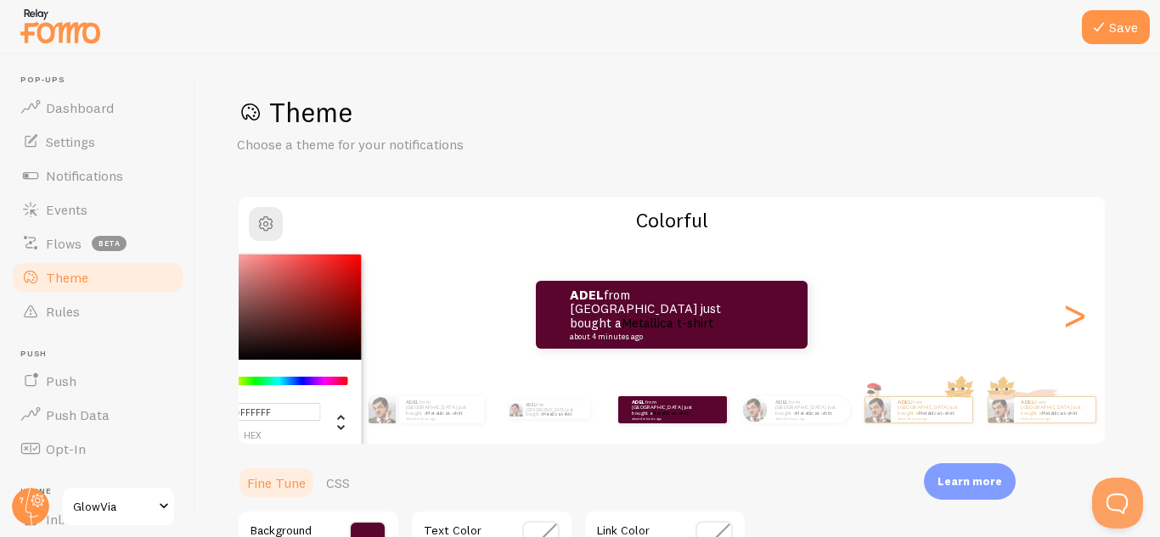
click at [319, 273] on div "Chrome color picker" at bounding box center [266, 307] width 191 height 105
type input "#D22E2E"
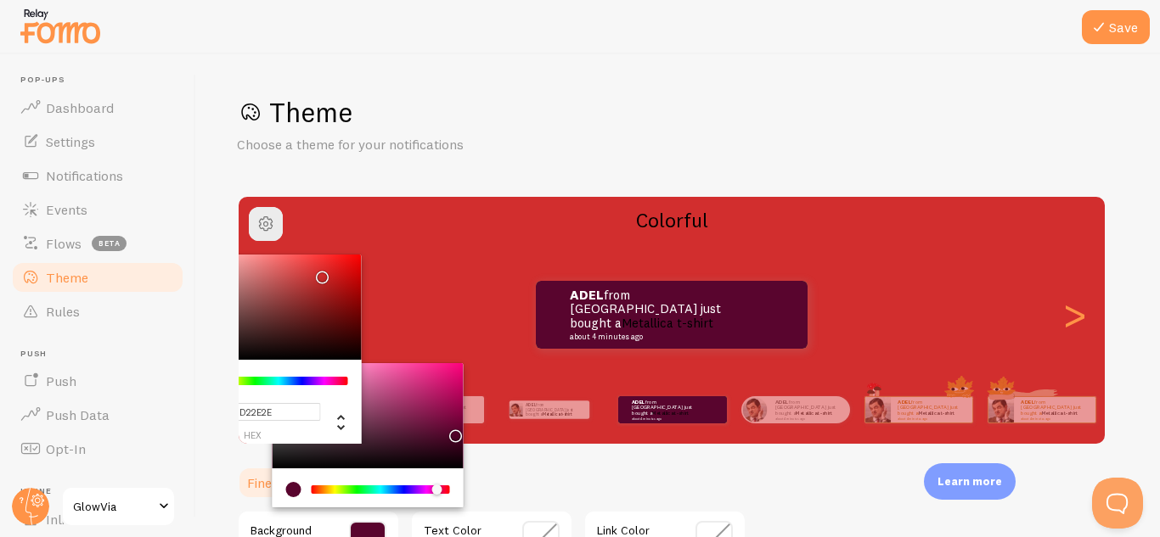
click at [434, 212] on h2 "Colorful" at bounding box center [672, 220] width 866 height 26
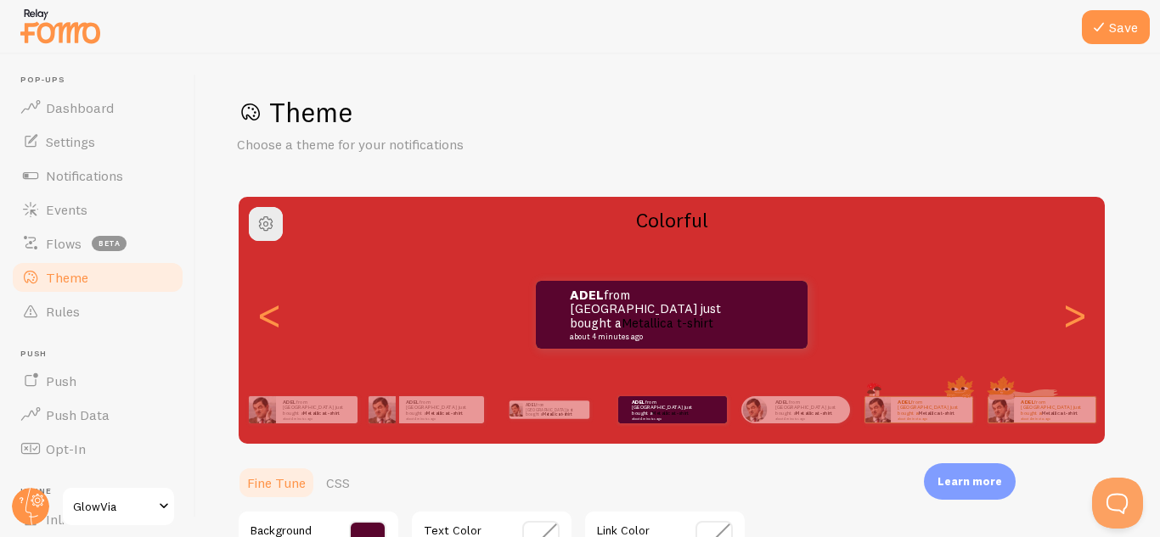
click at [463, 170] on div "Theme Choose a theme for your notifications #D22E2E hex 210 r 46 g 46 b 0 h 64%…" at bounding box center [678, 458] width 882 height 726
drag, startPoint x: 1115, startPoint y: 140, endPoint x: 1113, endPoint y: 222, distance: 81.5
click at [1113, 222] on div "Save Theme Choose a theme for your notifications Colorful ADEL from [GEOGRAPHIC…" at bounding box center [677, 295] width 963 height 483
click at [879, 150] on div "Theme Choose a theme for your notifications" at bounding box center [678, 124] width 882 height 59
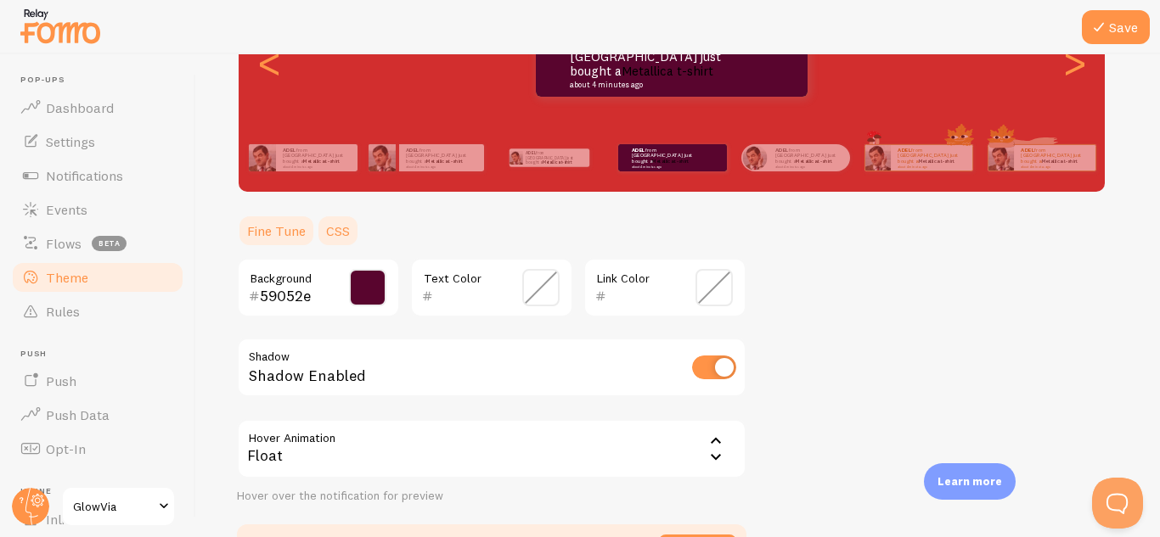
click at [338, 234] on link "CSS" at bounding box center [338, 231] width 44 height 34
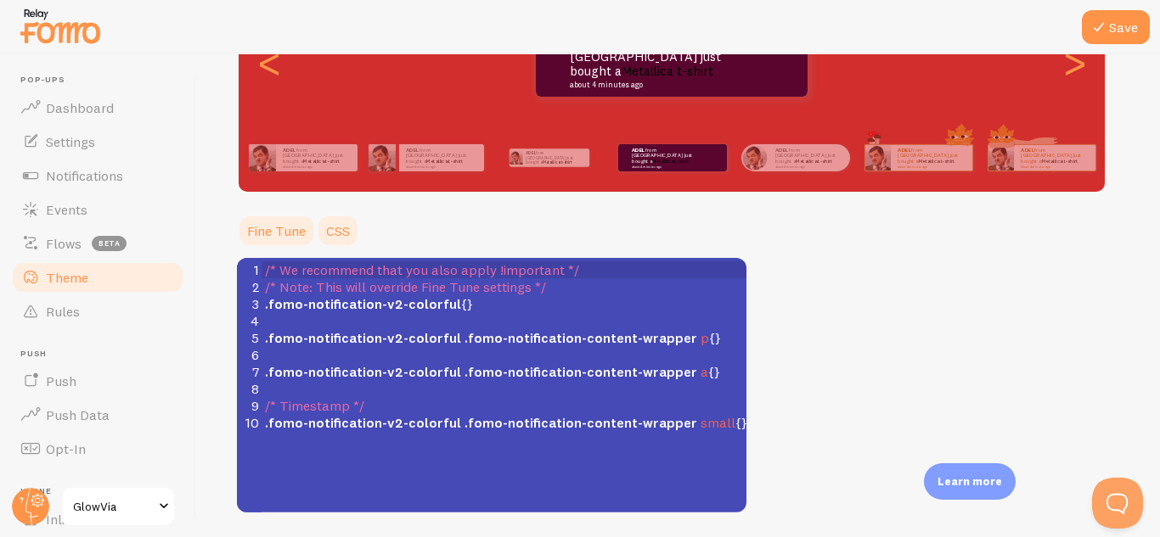
click at [263, 225] on link "Fine Tune" at bounding box center [276, 231] width 79 height 34
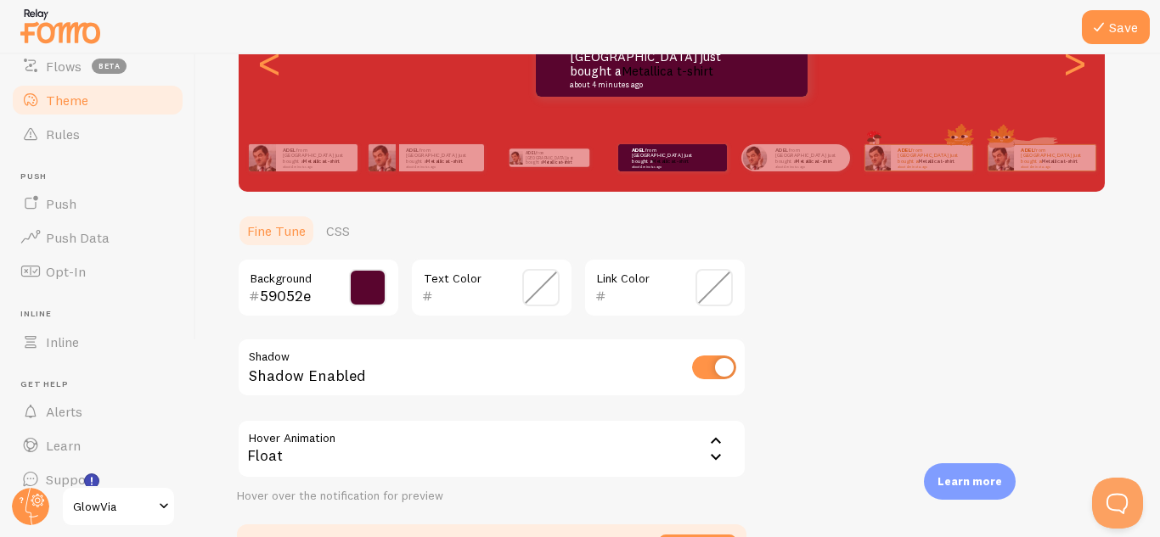
scroll to position [198, 0]
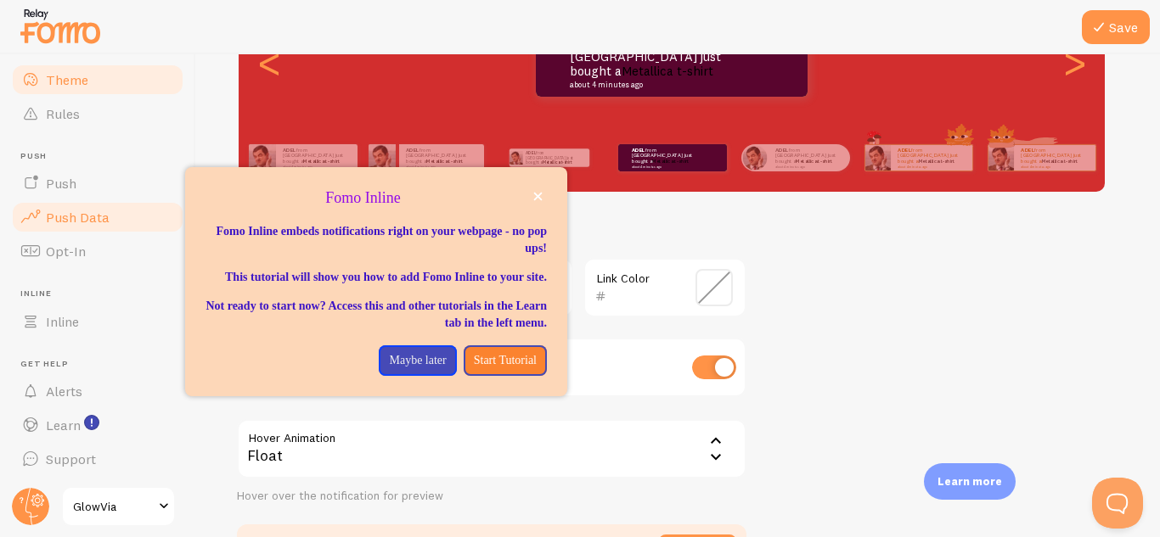
click at [53, 226] on link "Push Data" at bounding box center [97, 217] width 175 height 34
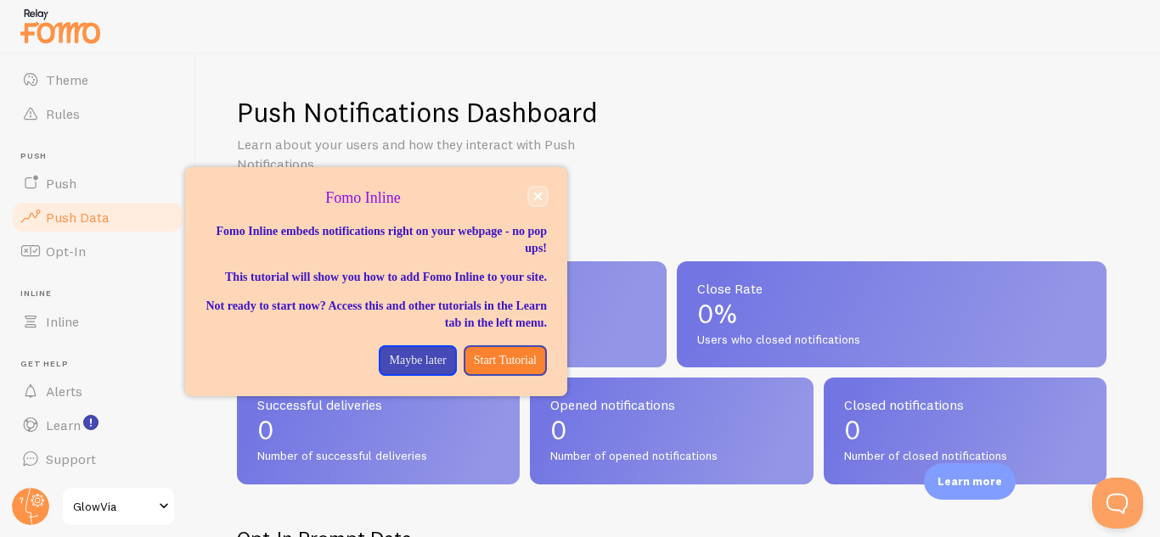
click at [536, 191] on button "close," at bounding box center [538, 197] width 18 height 18
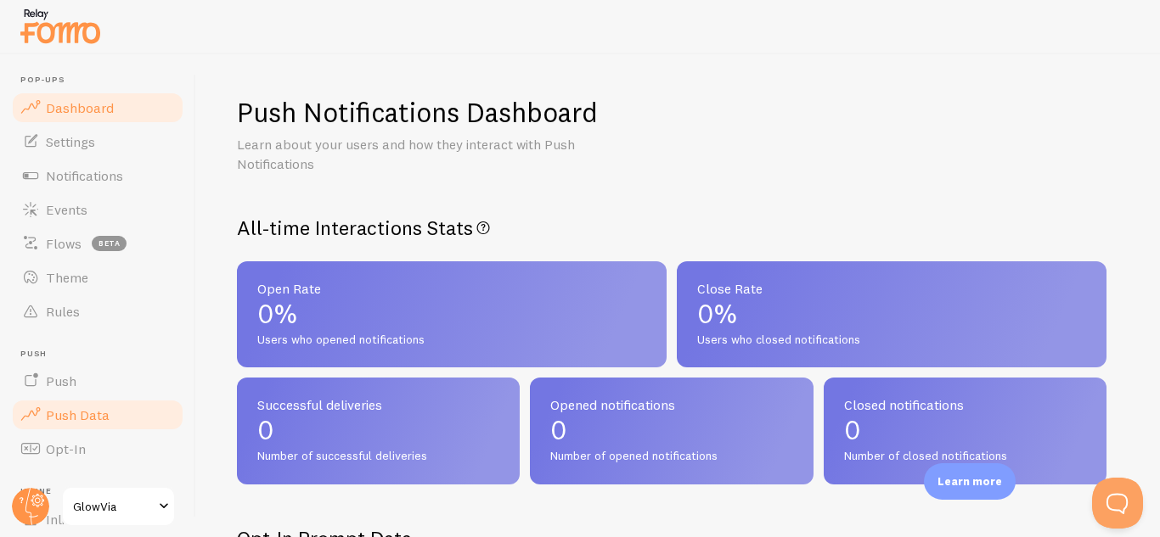
click at [95, 113] on span "Dashboard" at bounding box center [80, 107] width 68 height 17
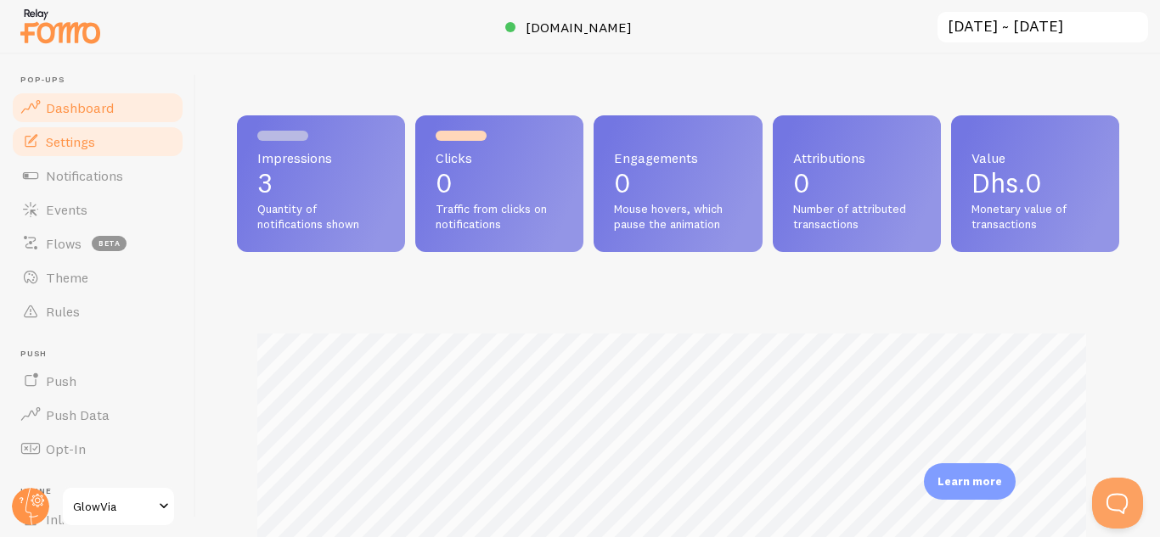
click at [68, 148] on span "Settings" at bounding box center [70, 141] width 49 height 17
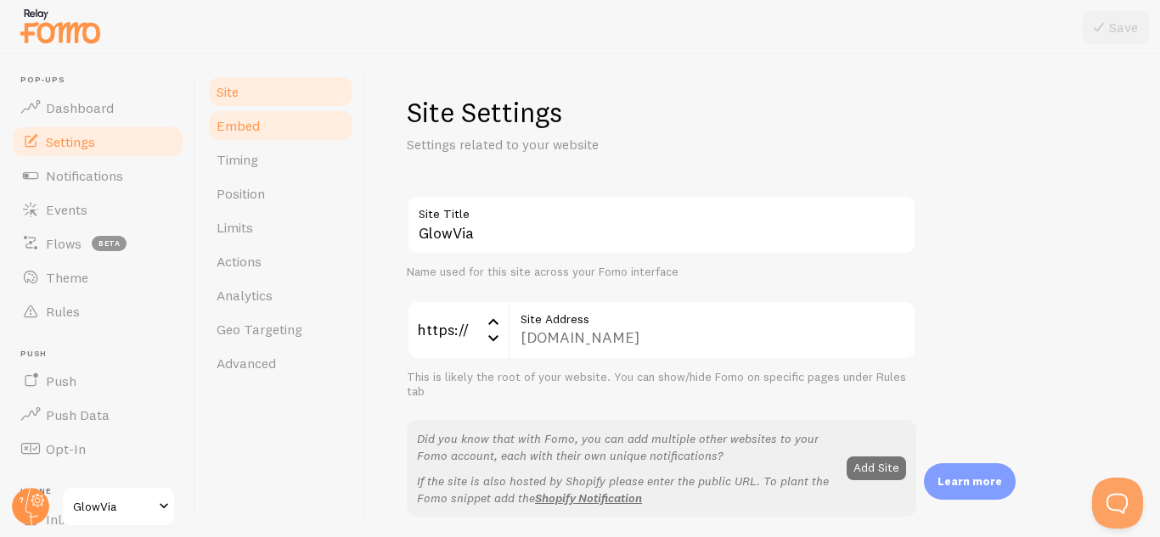
click at [256, 130] on span "Embed" at bounding box center [237, 125] width 43 height 17
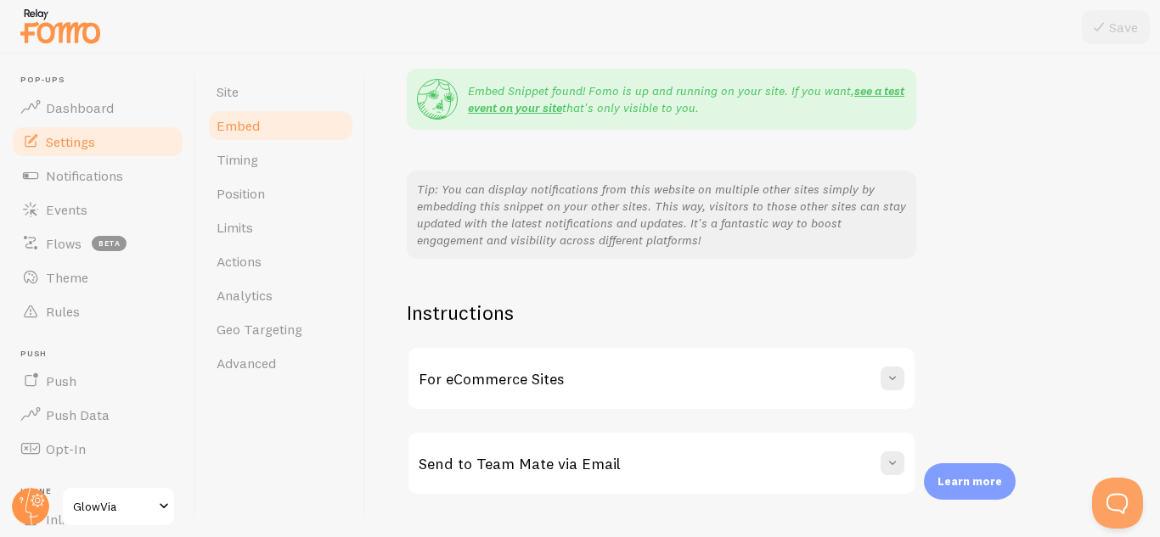
scroll to position [373, 0]
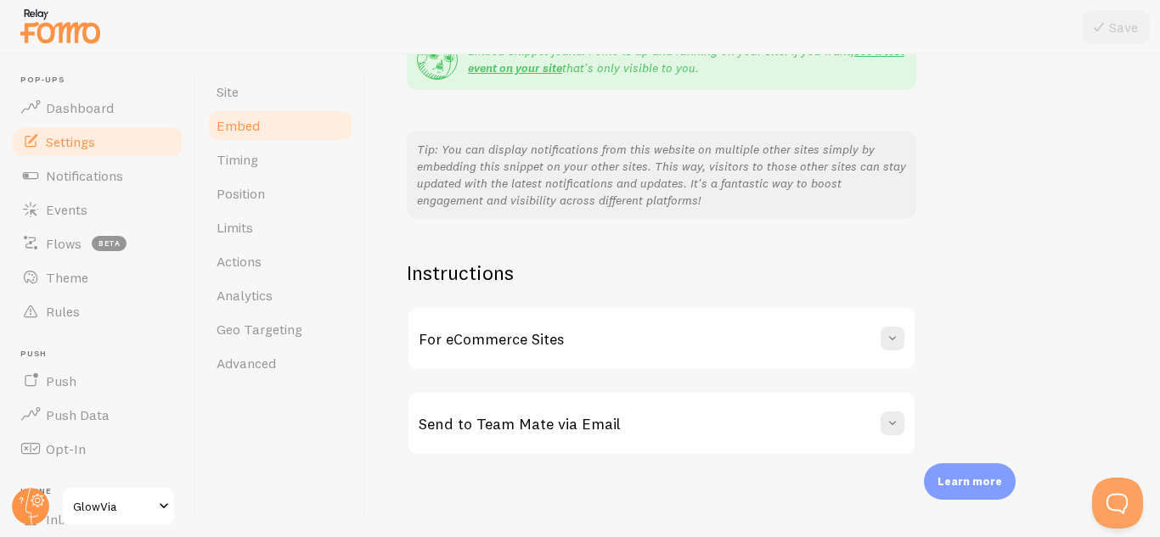
click at [834, 396] on div "Send to Team Mate via Email" at bounding box center [661, 423] width 506 height 61
click at [814, 424] on div "Send to Team Mate via Email" at bounding box center [661, 423] width 506 height 61
click at [886, 422] on span at bounding box center [892, 423] width 17 height 17
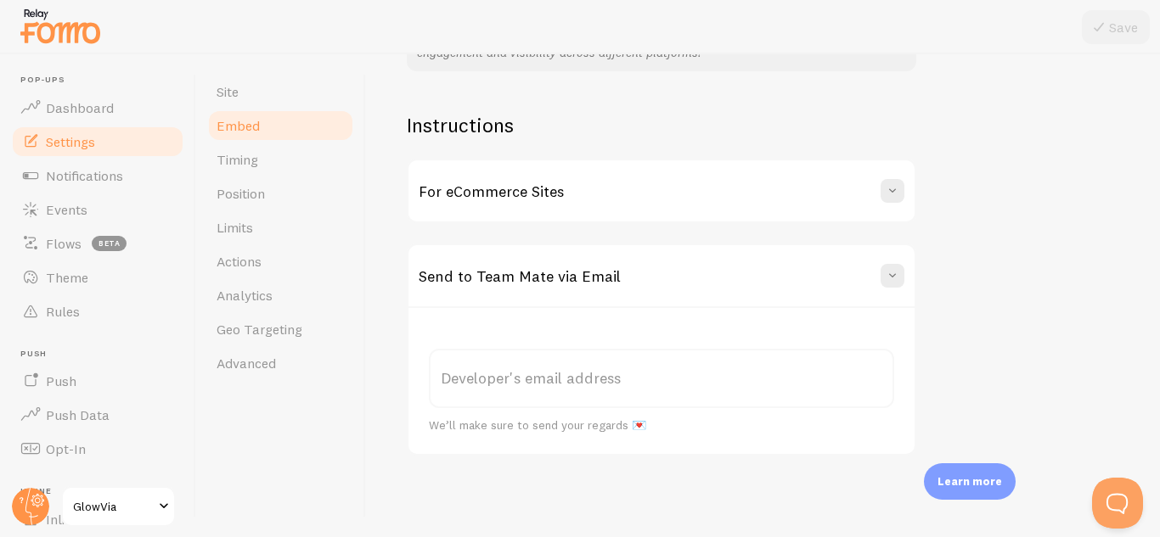
drag, startPoint x: 1159, startPoint y: 350, endPoint x: 43, endPoint y: 15, distance: 1164.5
click at [581, 385] on label "Developer's email address" at bounding box center [661, 378] width 465 height 59
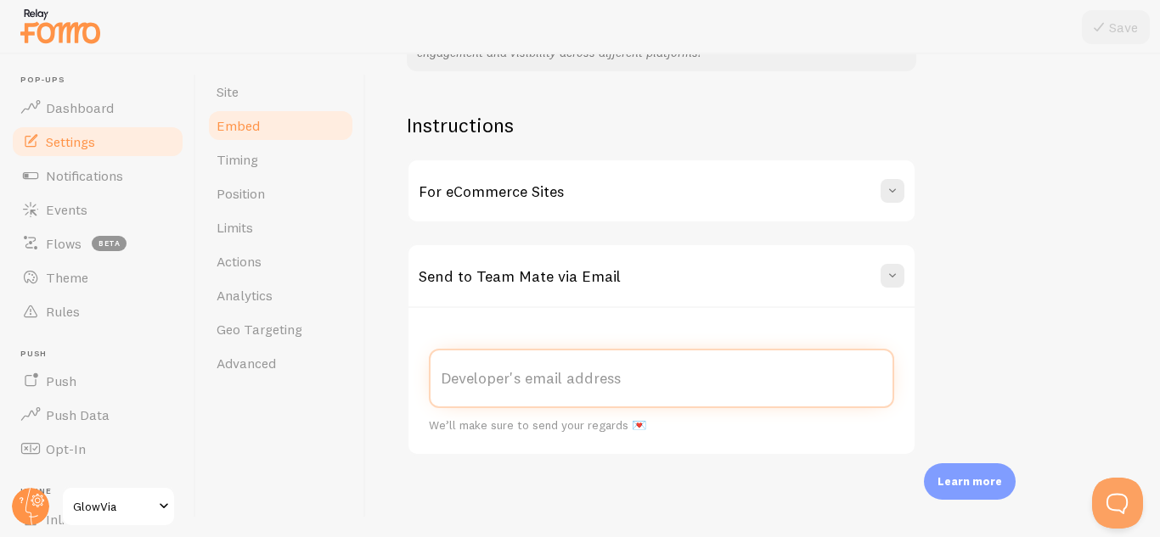
click at [581, 385] on input "Developer's email address" at bounding box center [661, 378] width 465 height 59
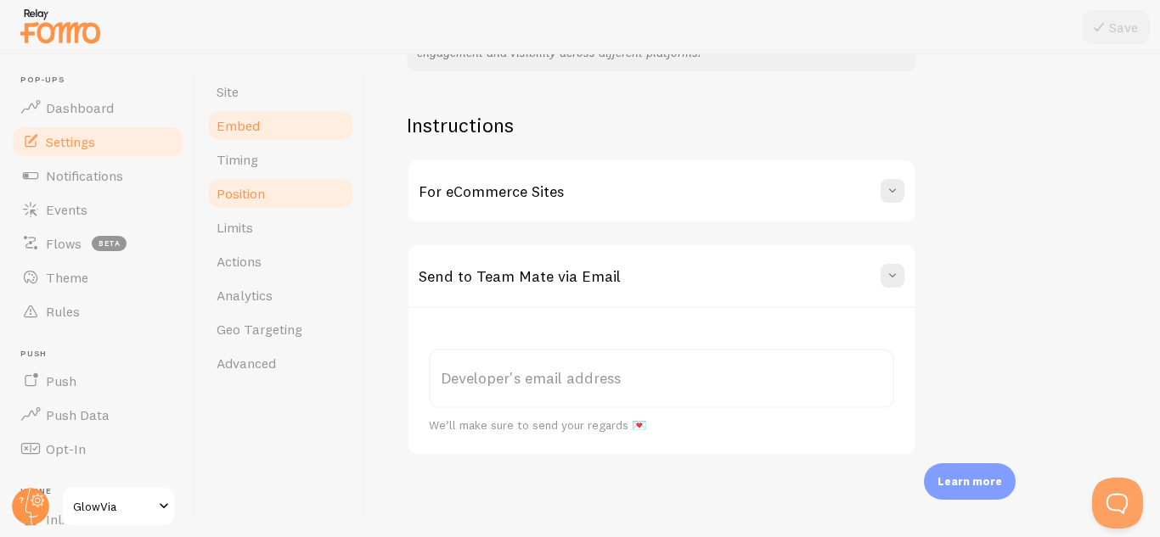
click at [285, 197] on link "Position" at bounding box center [280, 194] width 149 height 34
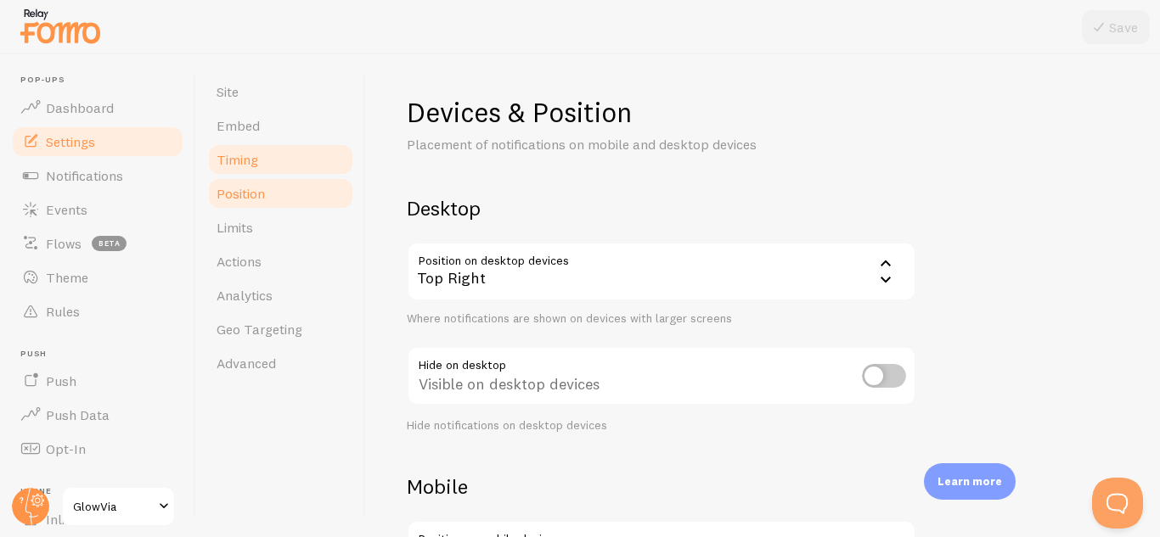
click at [267, 158] on link "Timing" at bounding box center [280, 160] width 149 height 34
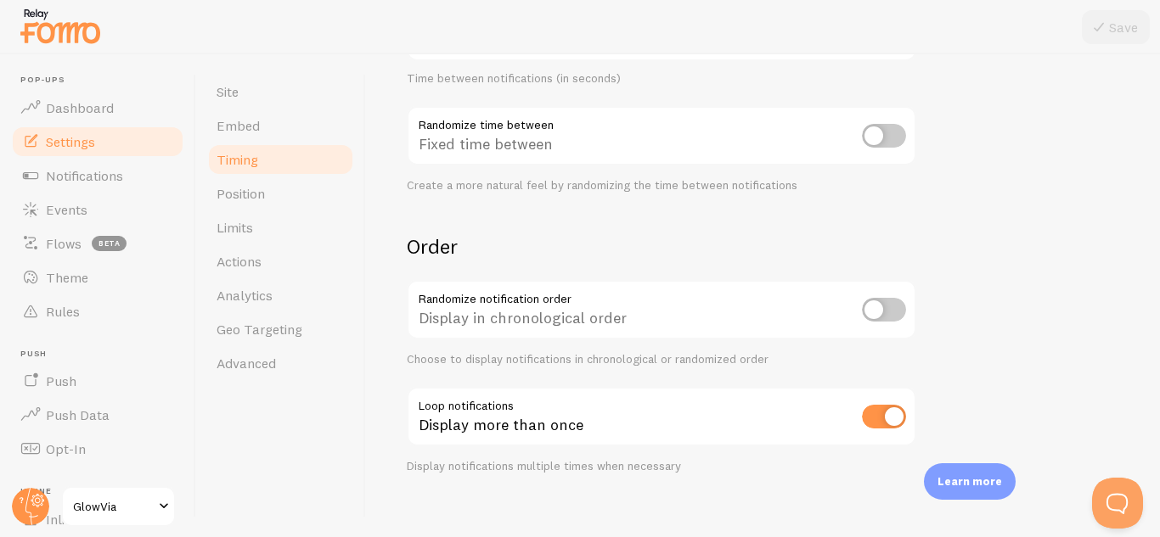
scroll to position [464, 0]
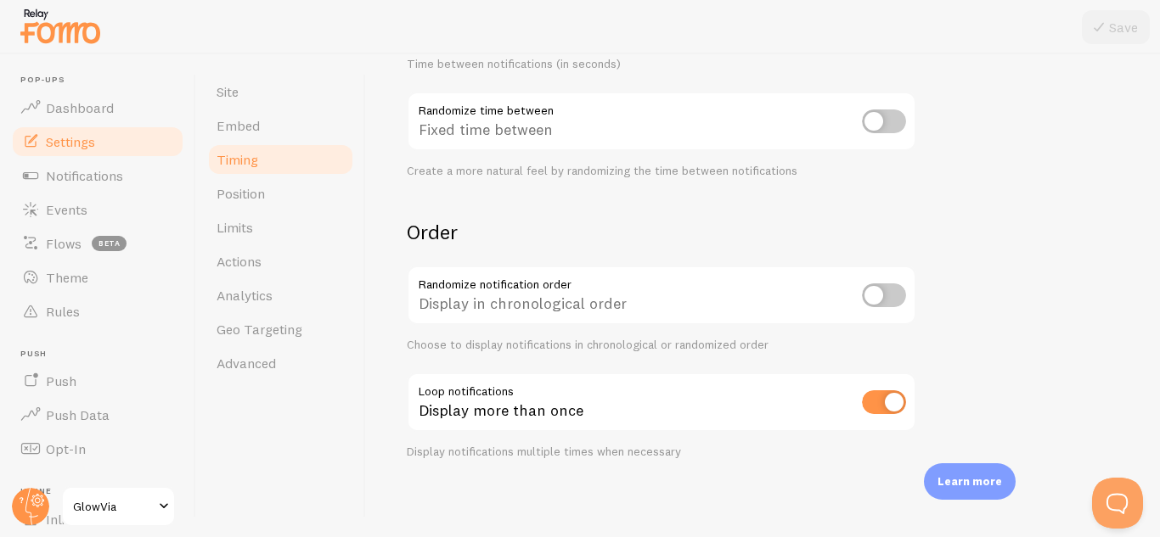
click at [878, 307] on input "checkbox" at bounding box center [884, 296] width 44 height 24
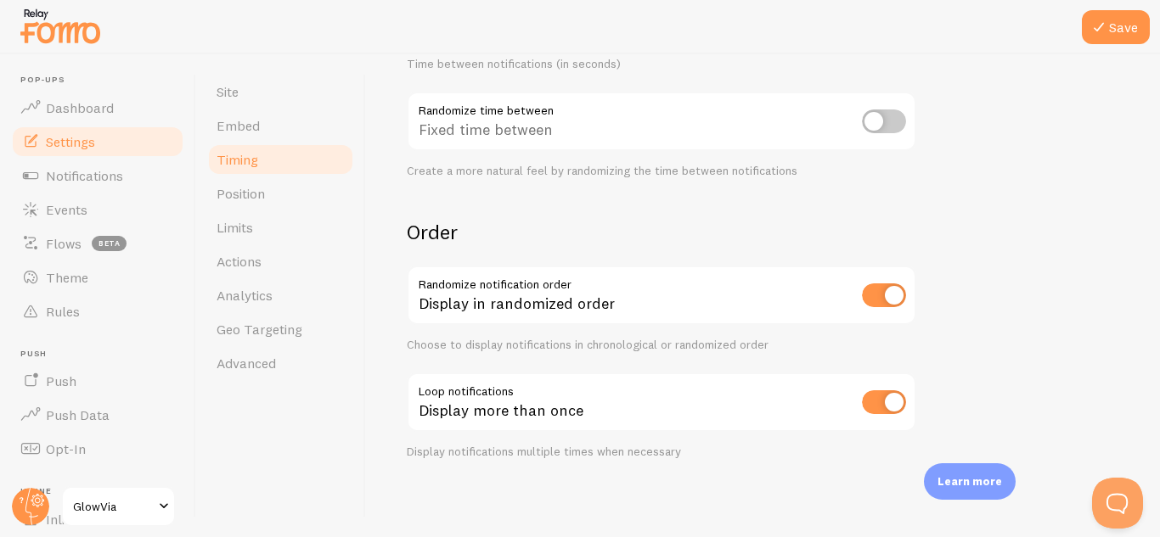
click at [878, 307] on input "checkbox" at bounding box center [884, 296] width 44 height 24
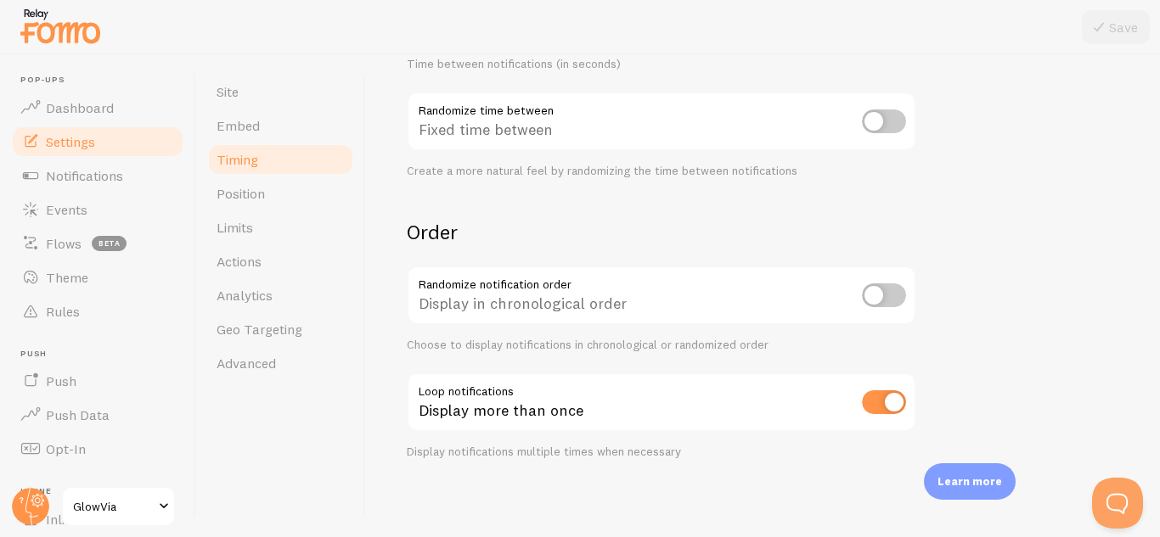
click at [878, 307] on input "checkbox" at bounding box center [884, 296] width 44 height 24
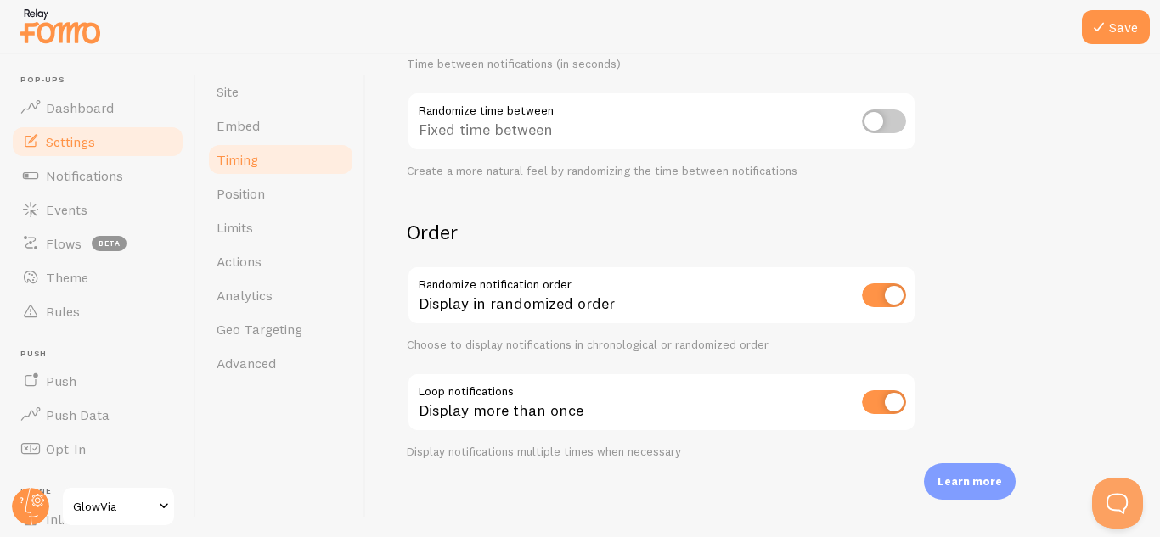
click at [587, 300] on div "Display in randomized order" at bounding box center [661, 297] width 509 height 62
click at [876, 300] on input "checkbox" at bounding box center [884, 296] width 44 height 24
checkbox input "false"
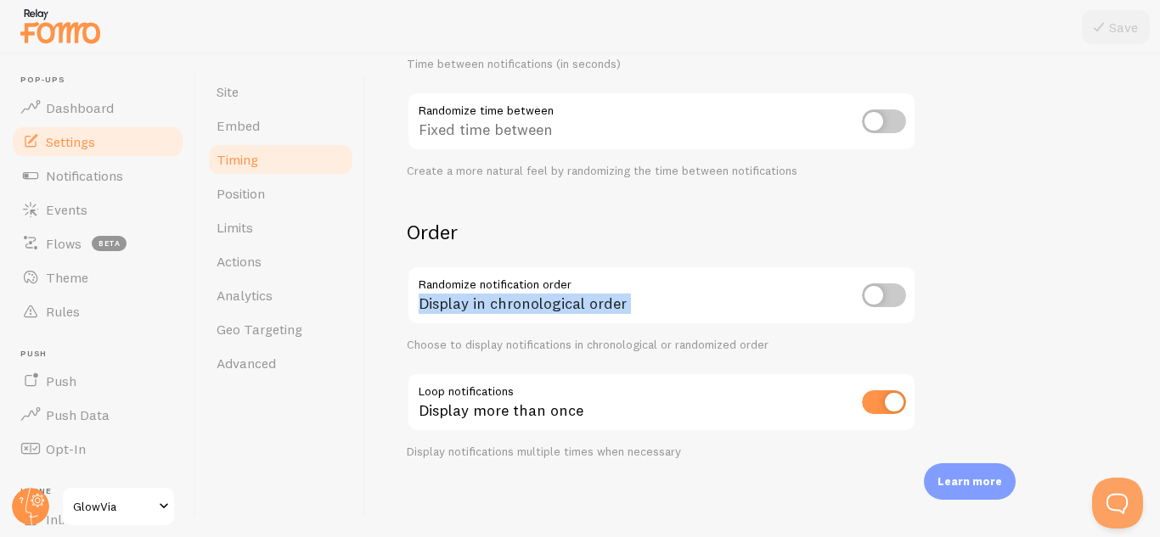
click at [561, 294] on div "Display in chronological order" at bounding box center [661, 297] width 509 height 62
click at [806, 207] on form "Delay 3 Initial delay (seconds) Time before the first notification appears (in …" at bounding box center [763, 95] width 712 height 728
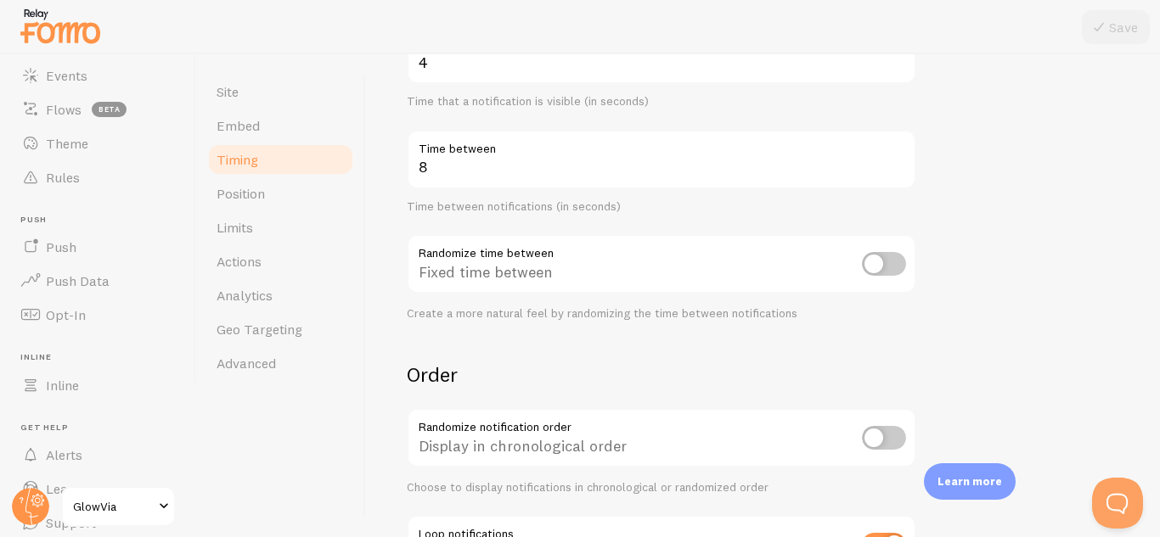
scroll to position [0, 0]
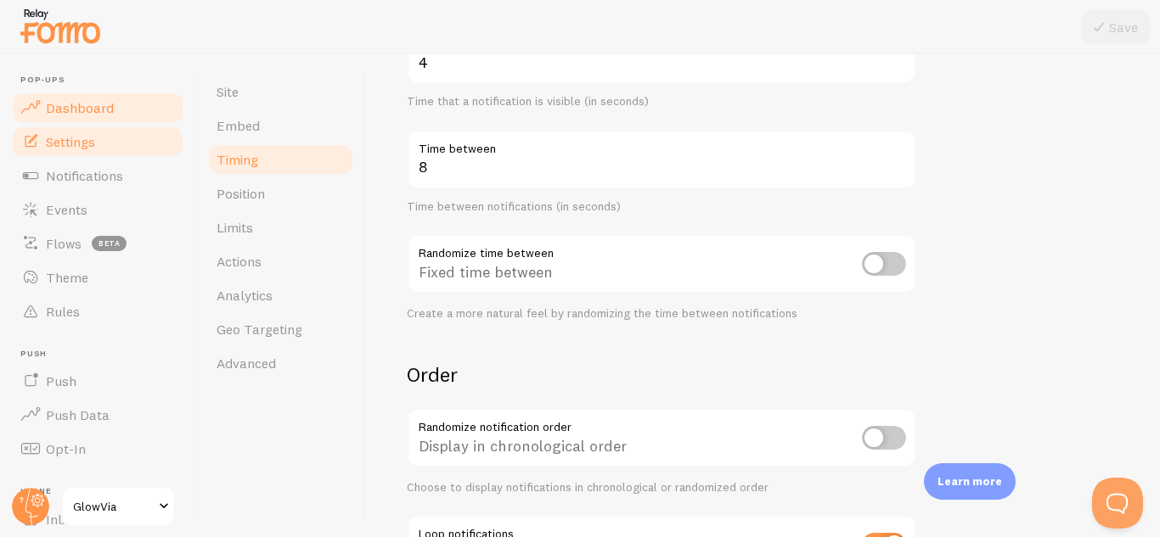
click at [98, 109] on span "Dashboard" at bounding box center [80, 107] width 68 height 17
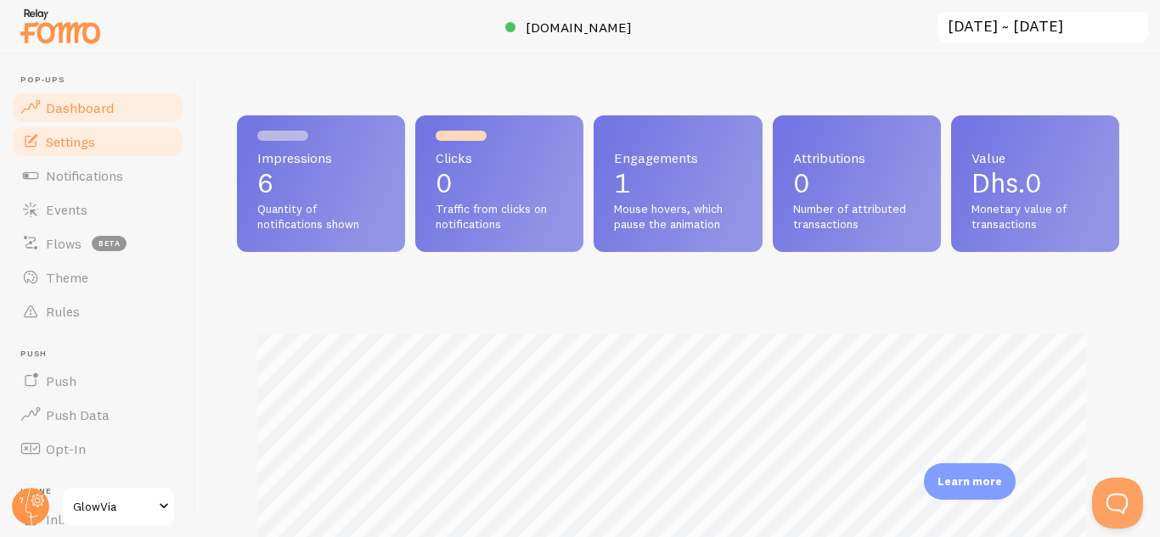
click at [90, 132] on link "Settings" at bounding box center [97, 142] width 175 height 34
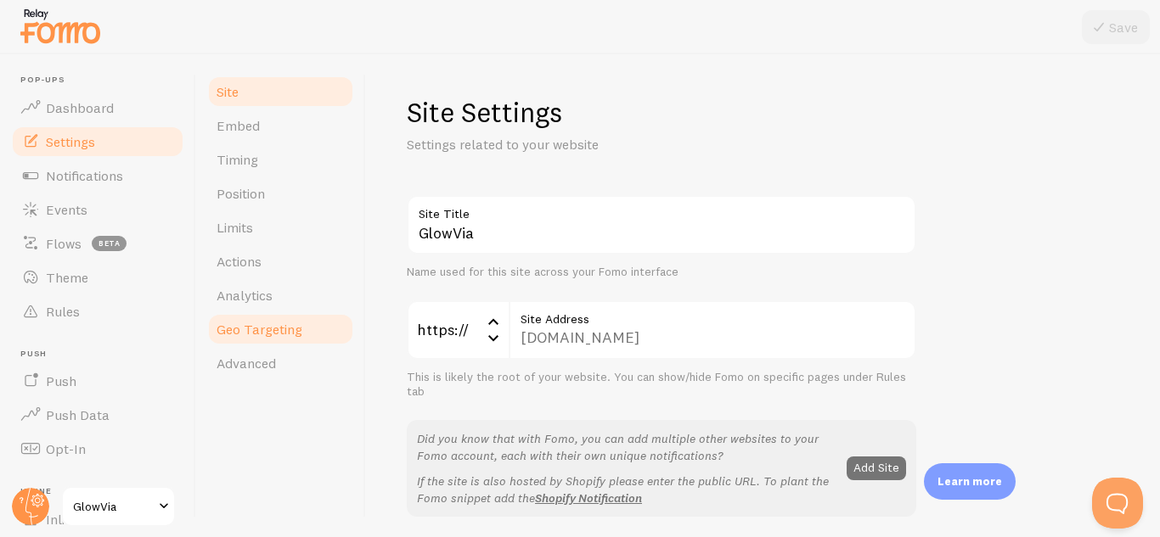
click at [271, 328] on span "Geo Targeting" at bounding box center [259, 329] width 86 height 17
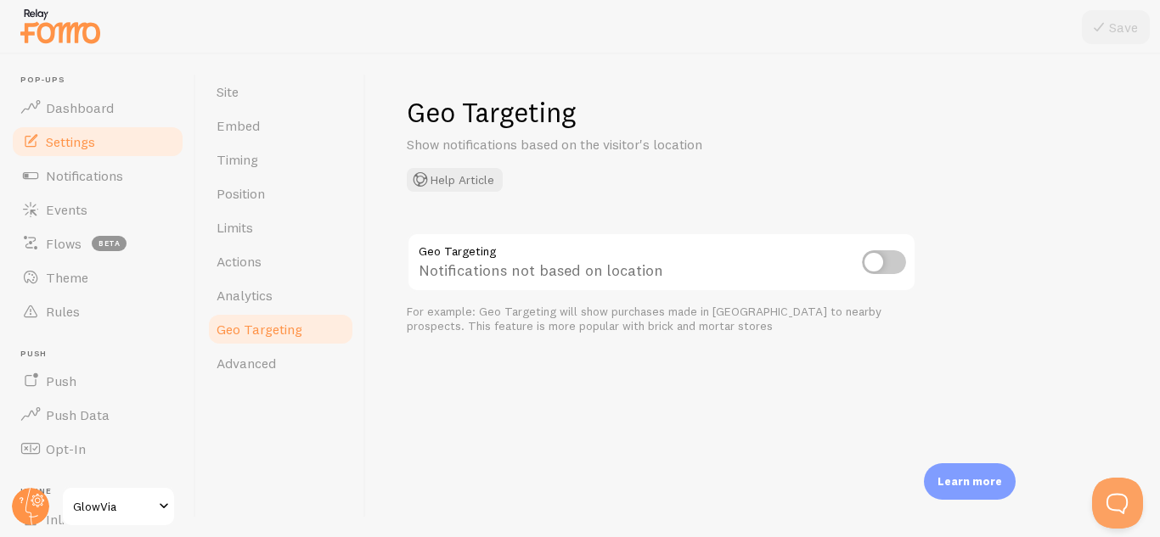
click at [883, 263] on input "checkbox" at bounding box center [884, 262] width 44 height 24
checkbox input "true"
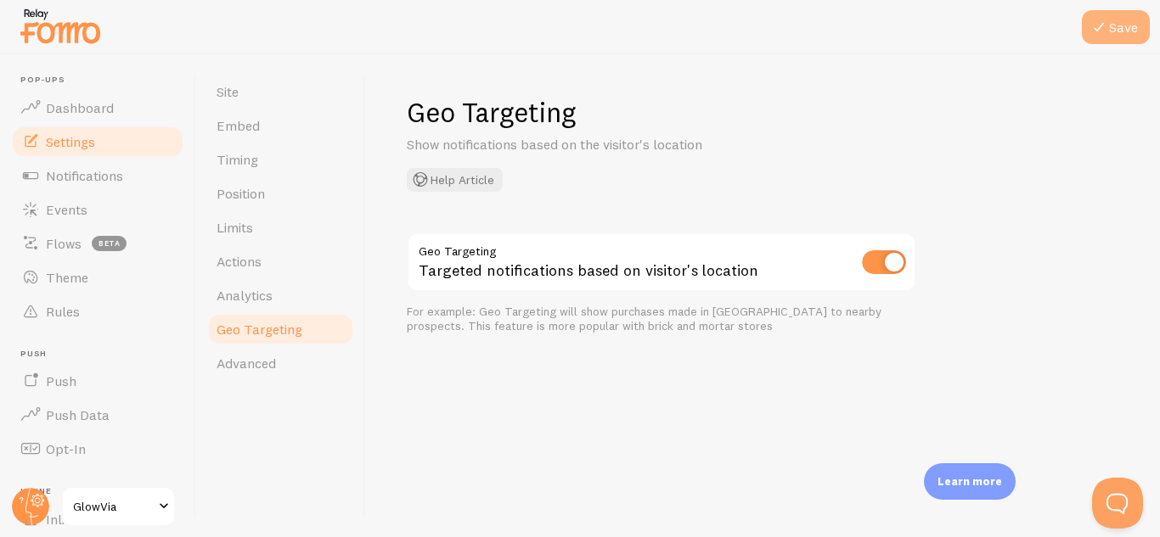
click at [1111, 42] on button "Save" at bounding box center [1115, 27] width 68 height 34
click at [444, 177] on button "Help Article" at bounding box center [455, 180] width 96 height 24
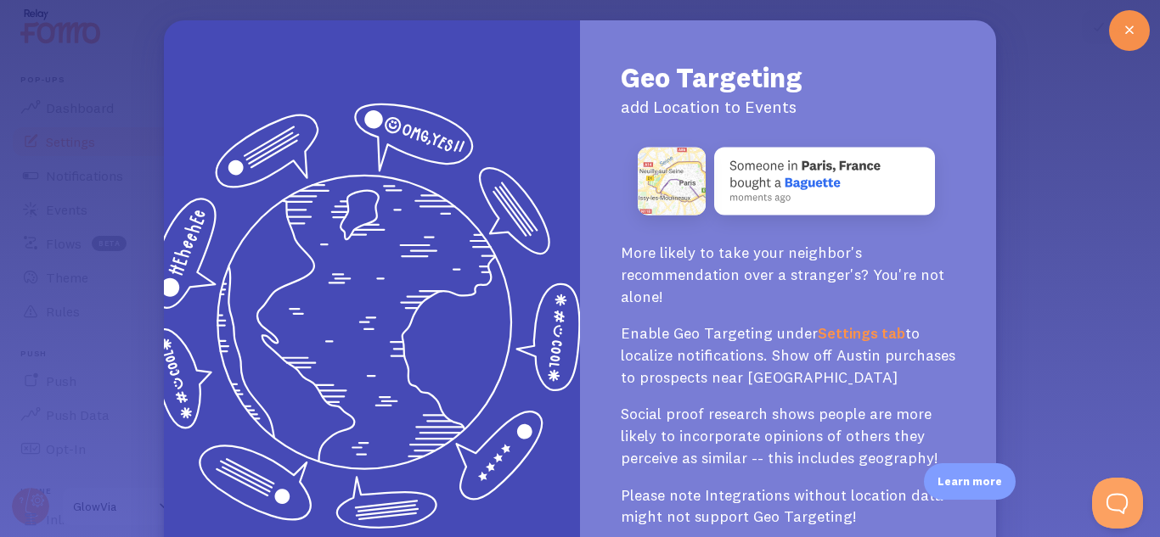
click at [1129, 42] on div at bounding box center [1129, 30] width 41 height 41
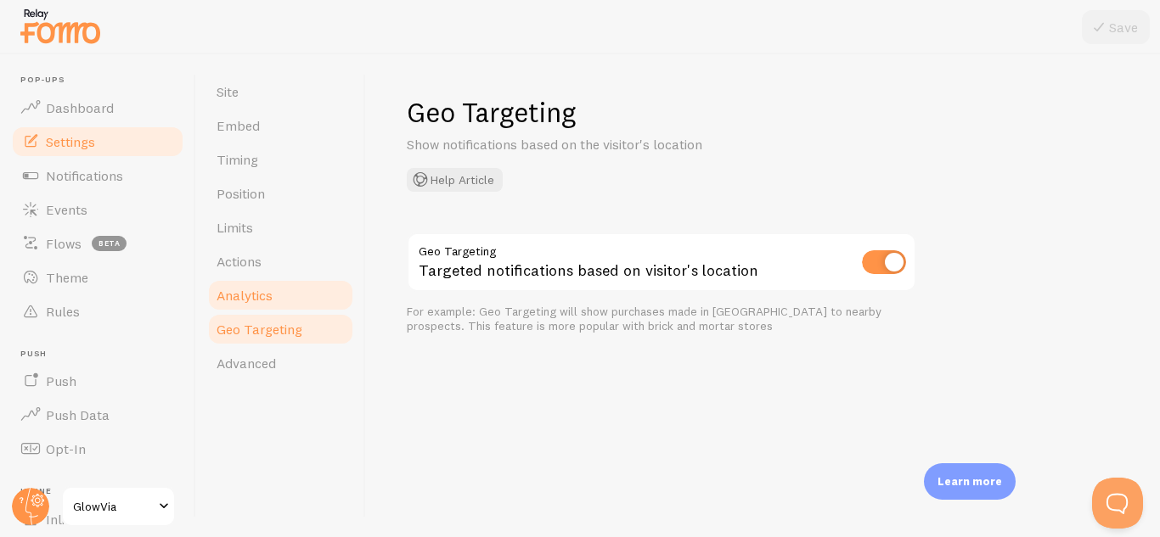
click at [242, 280] on link "Analytics" at bounding box center [280, 295] width 149 height 34
